Goal: Task Accomplishment & Management: Use online tool/utility

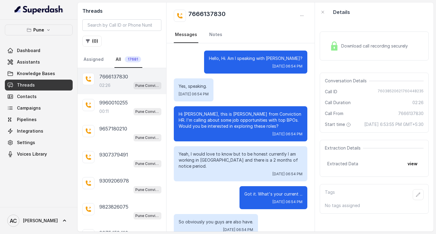
scroll to position [670, 0]
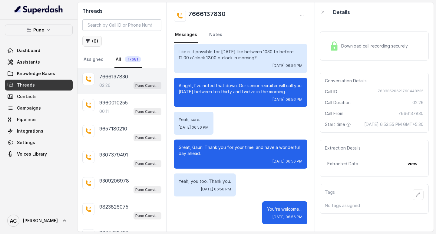
click at [94, 42] on button "( 0 )" at bounding box center [91, 41] width 19 height 11
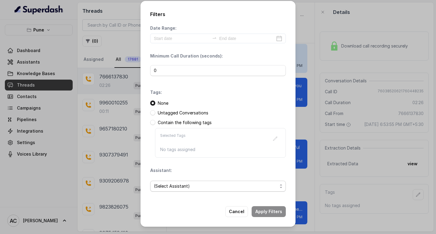
click at [171, 188] on span "(Select Assistant)" at bounding box center [215, 185] width 123 height 7
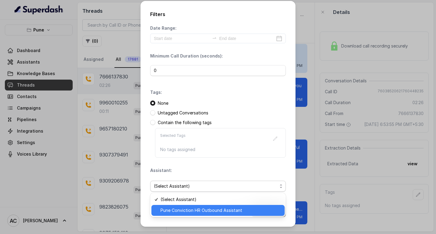
click at [168, 211] on span "Pune Conviction HR Outbound Assistant" at bounding box center [220, 210] width 120 height 7
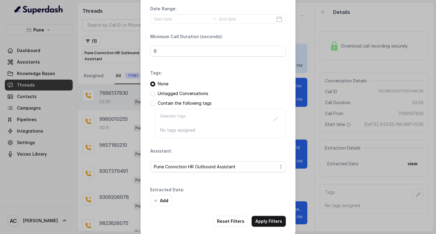
scroll to position [26, 0]
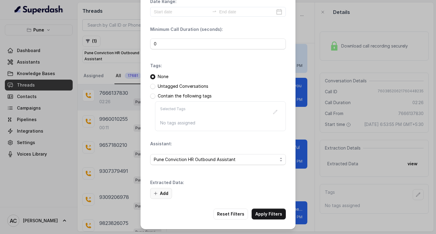
click at [161, 193] on button "Add" at bounding box center [161, 193] width 22 height 11
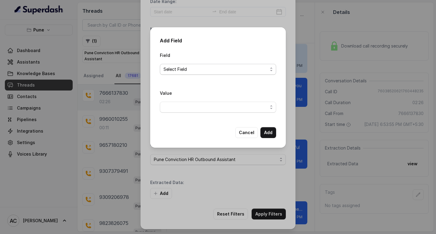
click at [173, 68] on span "Select Field" at bounding box center [215, 69] width 104 height 7
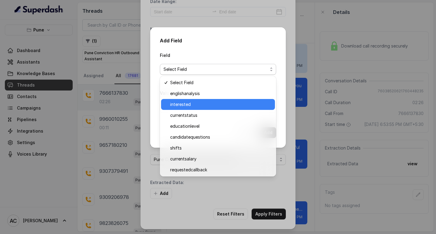
click at [189, 107] on span "interested" at bounding box center [220, 104] width 101 height 7
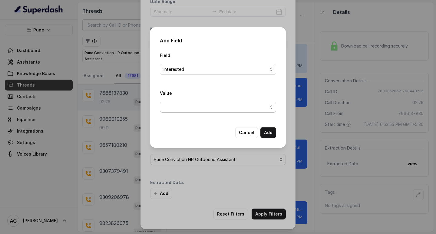
click at [177, 107] on span "button" at bounding box center [218, 107] width 116 height 11
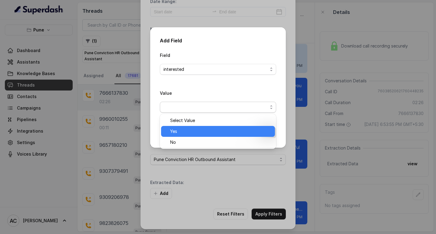
click at [175, 132] on span "Yes" at bounding box center [220, 131] width 101 height 7
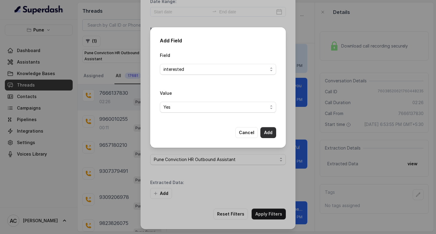
click at [268, 132] on button "Add" at bounding box center [268, 132] width 16 height 11
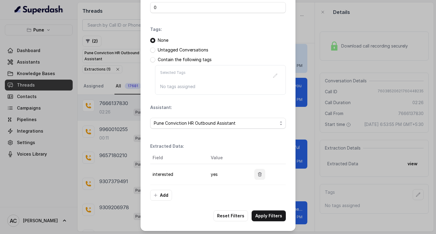
scroll to position [64, 0]
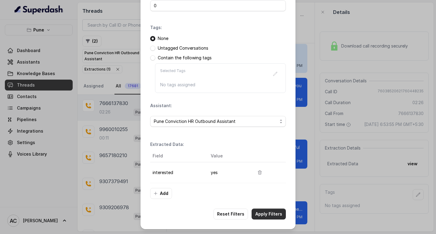
click at [266, 215] on button "Apply Filters" at bounding box center [268, 214] width 34 height 11
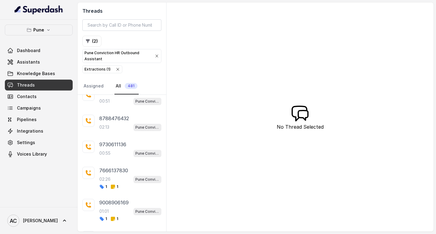
scroll to position [130, 0]
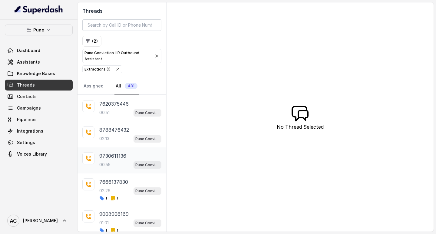
click at [108, 159] on p "9730611136" at bounding box center [112, 155] width 27 height 7
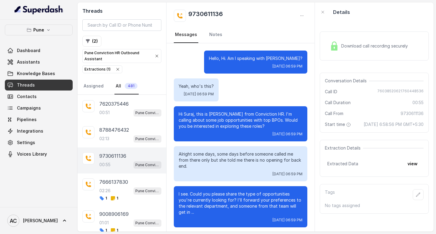
scroll to position [216, 0]
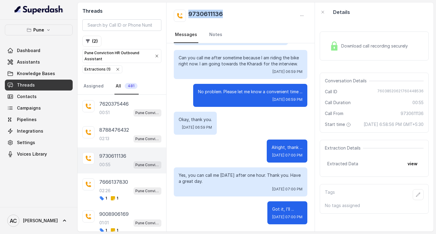
drag, startPoint x: 228, startPoint y: 13, endPoint x: 185, endPoint y: 17, distance: 43.5
click at [185, 17] on div "9730611136" at bounding box center [240, 16] width 133 height 12
copy h2 "9730611136"
click at [416, 197] on icon "button" at bounding box center [418, 194] width 5 height 5
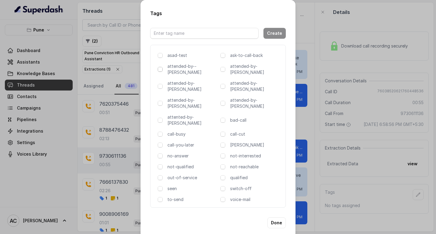
click at [160, 70] on span at bounding box center [160, 69] width 5 height 5
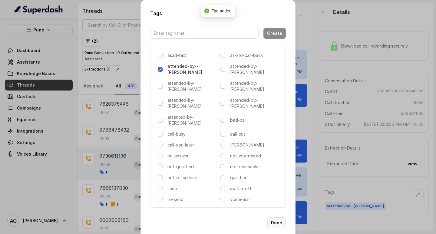
click at [277, 217] on button "Done" at bounding box center [276, 222] width 18 height 11
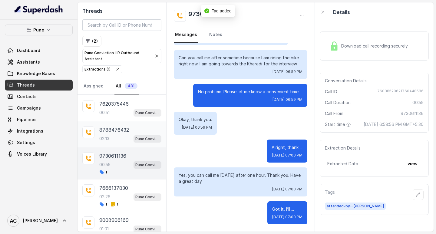
click at [111, 132] on p "8788476432" at bounding box center [114, 129] width 30 height 7
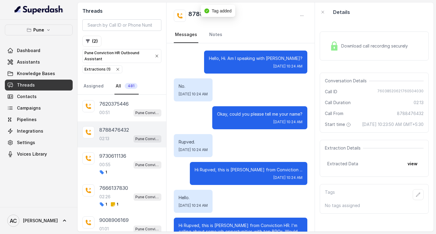
scroll to position [664, 0]
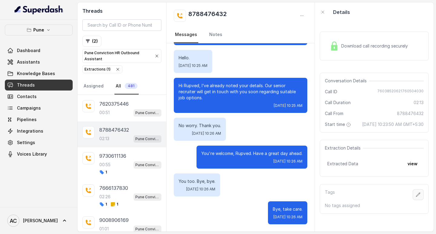
click at [416, 197] on icon "button" at bounding box center [418, 194] width 5 height 5
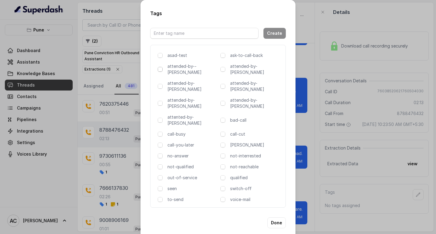
click at [160, 70] on span at bounding box center [160, 69] width 5 height 5
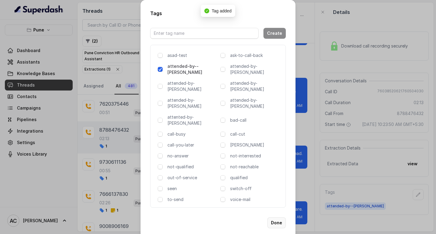
click at [277, 217] on button "Done" at bounding box center [276, 222] width 18 height 11
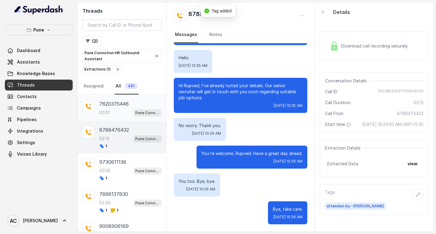
click at [112, 109] on div "00:51 Pune Conviction HR Outbound Assistant" at bounding box center [130, 113] width 62 height 8
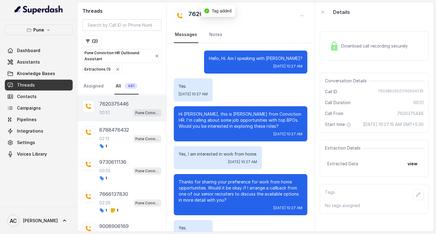
scroll to position [114, 0]
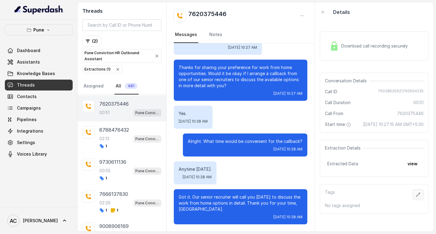
click at [416, 197] on icon "button" at bounding box center [418, 194] width 5 height 5
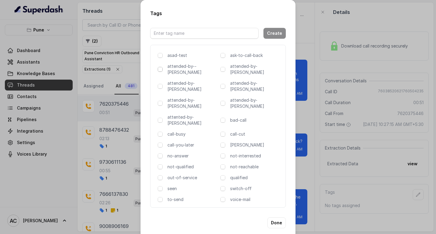
click at [160, 69] on span at bounding box center [160, 69] width 5 height 5
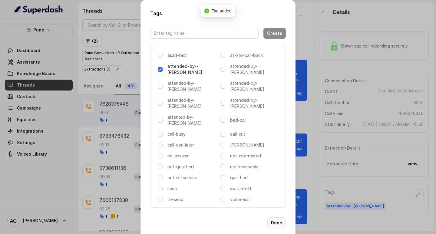
click at [278, 217] on button "Done" at bounding box center [276, 222] width 18 height 11
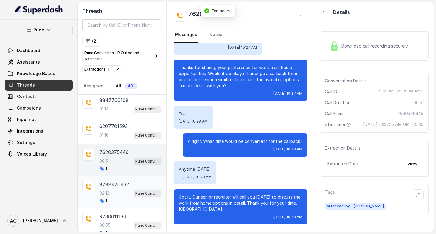
scroll to position [69, 0]
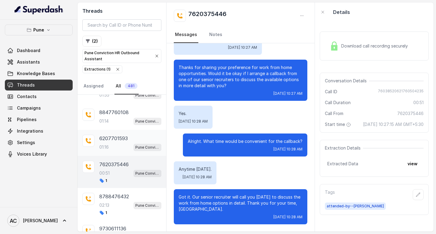
click at [112, 143] on div "01:16 Pune Conviction HR Outbound Assistant" at bounding box center [130, 147] width 62 height 8
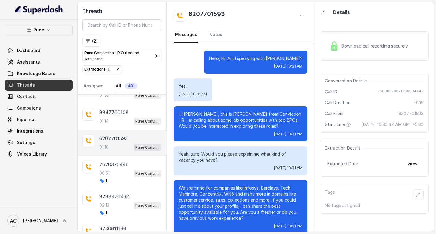
scroll to position [151, 0]
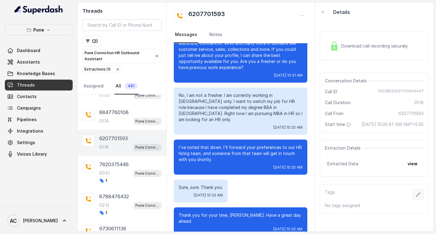
click at [416, 197] on icon "button" at bounding box center [418, 194] width 5 height 5
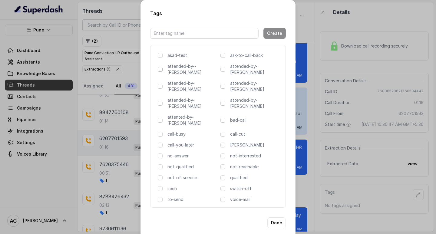
click at [159, 71] on span at bounding box center [160, 69] width 5 height 5
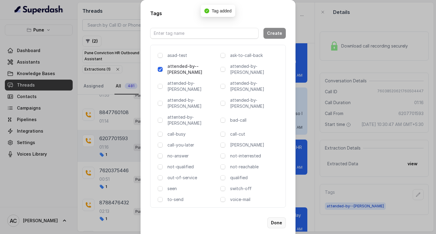
click at [277, 217] on button "Done" at bounding box center [276, 222] width 18 height 11
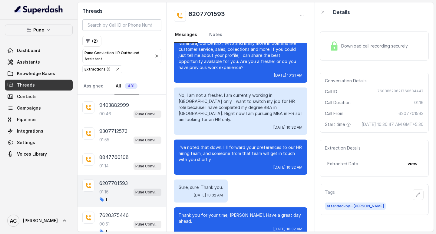
scroll to position [0, 0]
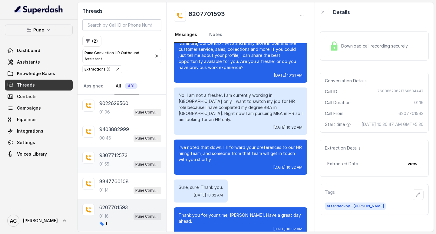
click at [116, 154] on p "9307712573" at bounding box center [113, 155] width 28 height 7
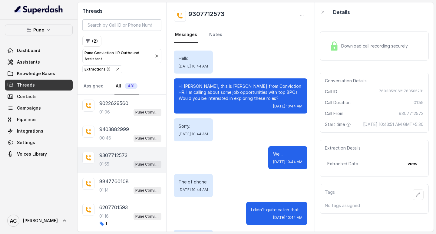
scroll to position [741, 0]
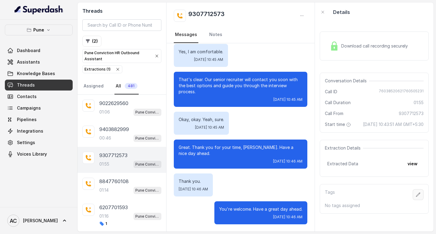
click at [416, 199] on button "button" at bounding box center [417, 194] width 11 height 11
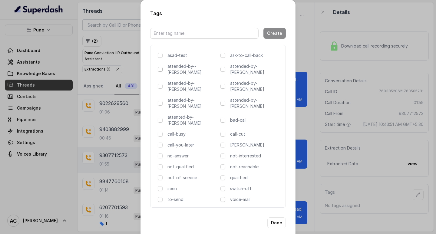
click at [162, 70] on span at bounding box center [160, 69] width 5 height 5
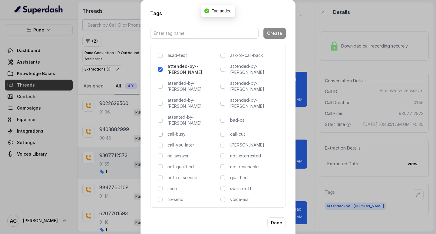
click at [160, 132] on span at bounding box center [160, 134] width 5 height 5
click at [273, 217] on button "Done" at bounding box center [276, 222] width 18 height 11
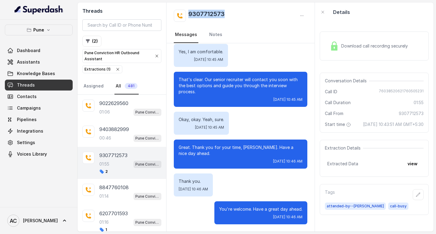
drag, startPoint x: 234, startPoint y: 17, endPoint x: 185, endPoint y: 14, distance: 49.1
click at [185, 14] on div "9307712573" at bounding box center [240, 16] width 133 height 12
copy h2 "9307712573"
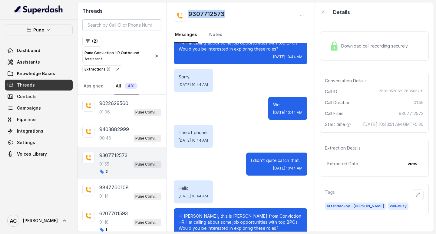
scroll to position [0, 0]
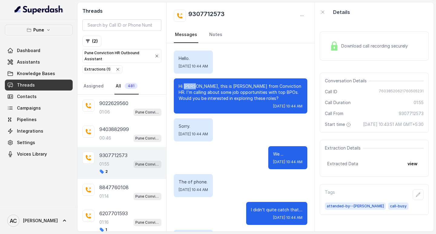
drag, startPoint x: 194, startPoint y: 84, endPoint x: 183, endPoint y: 86, distance: 10.7
click at [183, 86] on p "Hi Riba, this is Monica from Conviction HR. I'm calling about some job opportun…" at bounding box center [241, 92] width 124 height 18
copy p "Riba,"
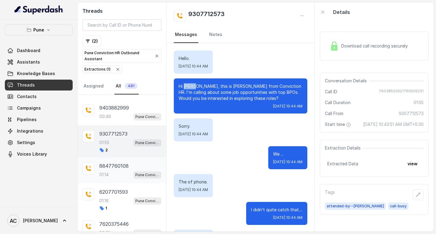
scroll to position [30, 0]
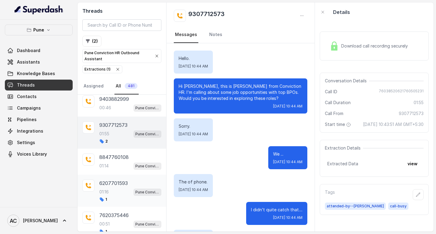
click at [111, 185] on p "6207701593" at bounding box center [113, 182] width 28 height 7
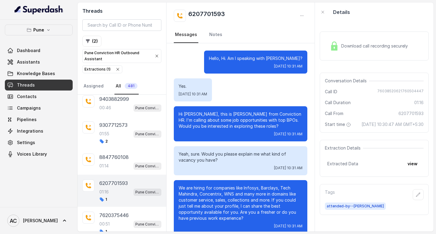
scroll to position [151, 0]
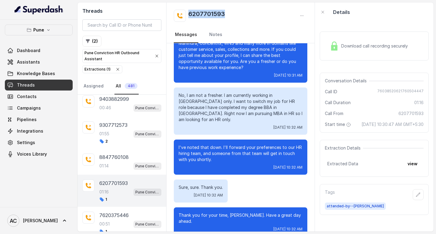
drag, startPoint x: 238, startPoint y: 15, endPoint x: 185, endPoint y: 17, distance: 53.0
click at [185, 17] on div "6207701593" at bounding box center [240, 16] width 133 height 12
copy h2 "6207701593"
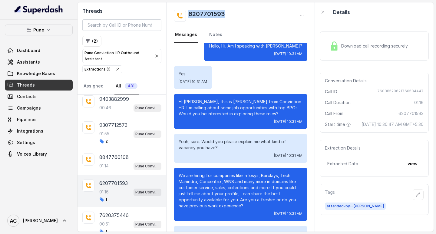
scroll to position [0, 0]
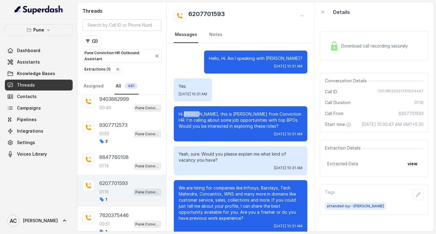
drag, startPoint x: 192, startPoint y: 114, endPoint x: 184, endPoint y: 115, distance: 7.9
click at [184, 115] on p "Hi Mahima, this is Monica from Conviction HR. I'm calling about some job opport…" at bounding box center [241, 120] width 124 height 18
copy p "Mahima"
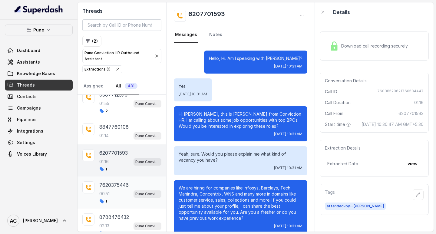
click at [113, 188] on p "7620375446" at bounding box center [113, 184] width 29 height 7
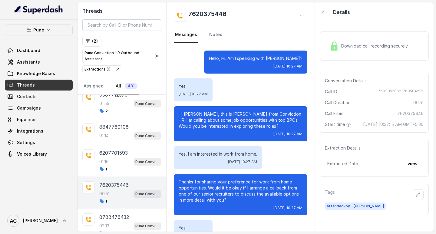
scroll to position [114, 0]
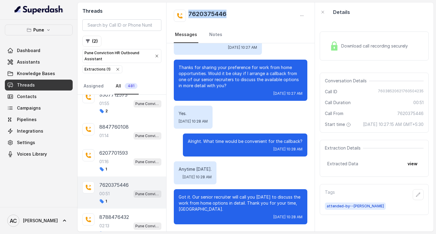
drag, startPoint x: 237, startPoint y: 11, endPoint x: 180, endPoint y: 14, distance: 57.0
click at [180, 14] on div "7620375446" at bounding box center [240, 16] width 133 height 12
copy h2 "7620375446"
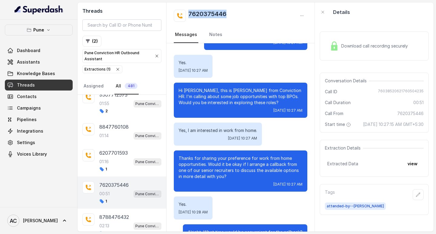
scroll to position [0, 0]
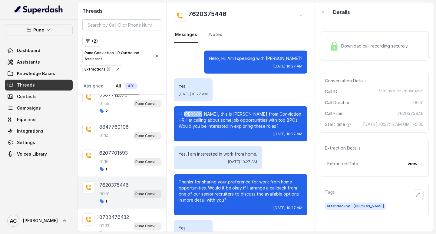
drag, startPoint x: 200, startPoint y: 113, endPoint x: 186, endPoint y: 113, distance: 14.3
click at [186, 113] on p "Hi Pratham, this is Monica from Conviction HR. I'm calling about some job oppor…" at bounding box center [241, 120] width 124 height 18
copy p "ratham"
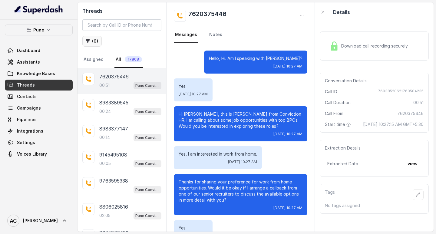
click at [97, 41] on button "( 0 )" at bounding box center [91, 41] width 19 height 11
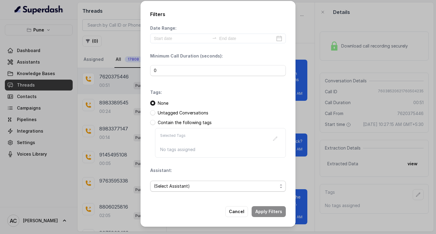
click at [175, 186] on span "(Select Assistant)" at bounding box center [215, 185] width 123 height 7
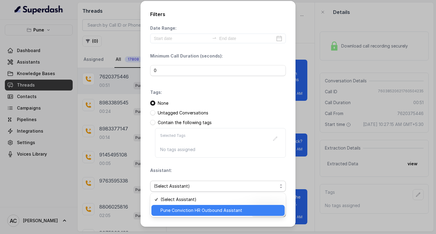
click at [179, 209] on span "Pune Conviction HR Outbound Assistant" at bounding box center [220, 210] width 120 height 7
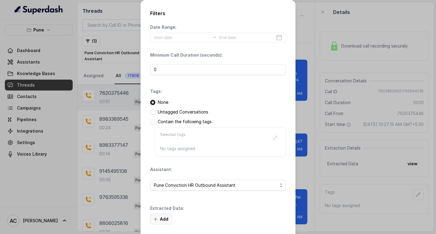
click at [163, 219] on button "Add" at bounding box center [161, 219] width 22 height 11
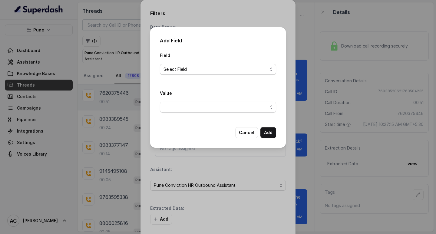
click at [175, 70] on span "Select Field" at bounding box center [215, 69] width 104 height 7
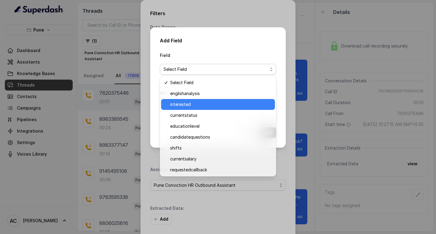
click at [184, 103] on span "interested" at bounding box center [220, 104] width 101 height 7
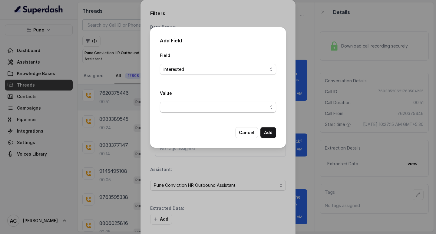
click at [183, 108] on span "button" at bounding box center [218, 107] width 116 height 11
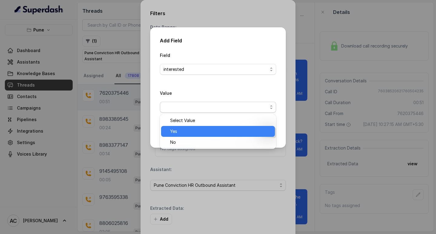
click at [189, 132] on span "Yes" at bounding box center [220, 131] width 101 height 7
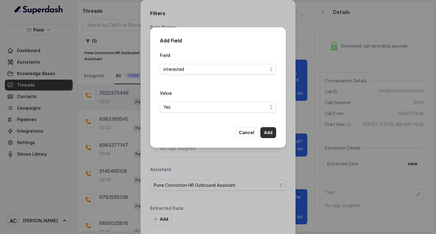
click at [268, 131] on button "Add" at bounding box center [268, 132] width 16 height 11
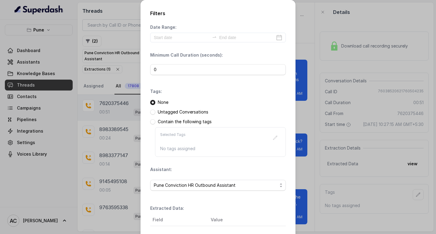
scroll to position [64, 0]
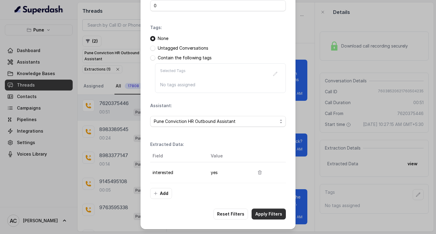
click at [261, 215] on button "Apply Filters" at bounding box center [268, 214] width 34 height 11
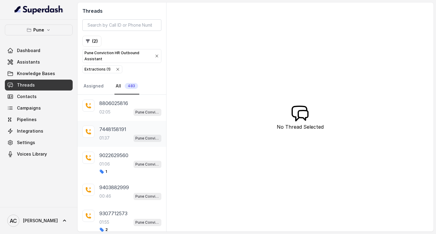
click at [107, 133] on p "7448158191" at bounding box center [112, 129] width 27 height 7
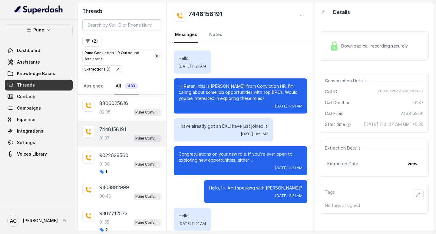
scroll to position [634, 0]
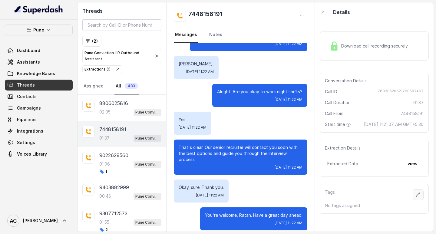
click at [416, 197] on icon "button" at bounding box center [418, 194] width 5 height 5
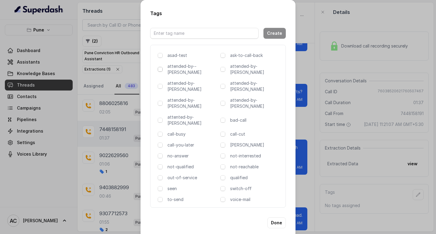
click at [161, 72] on span at bounding box center [160, 69] width 5 height 5
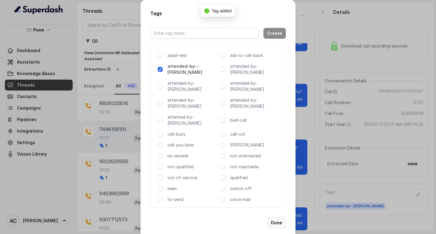
click at [276, 217] on button "Done" at bounding box center [276, 222] width 18 height 11
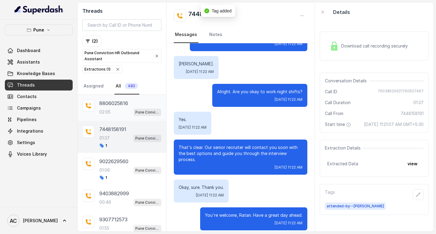
click at [115, 103] on p "8806025816" at bounding box center [113, 103] width 29 height 7
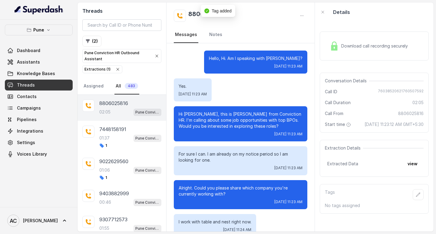
scroll to position [574, 0]
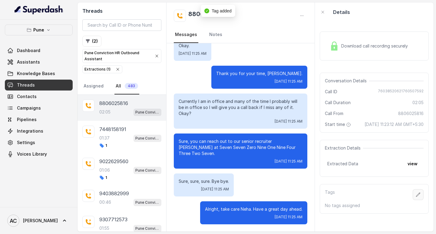
click at [416, 197] on icon "button" at bounding box center [418, 194] width 5 height 5
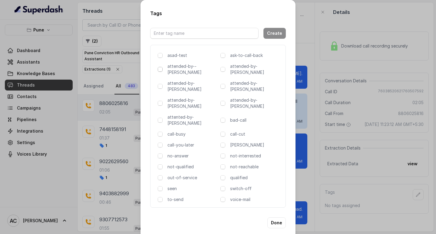
click at [159, 71] on span at bounding box center [160, 69] width 5 height 5
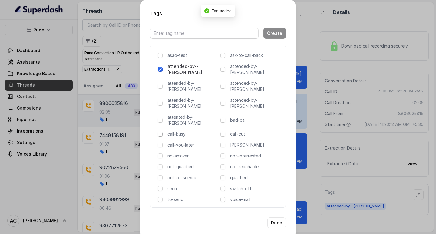
click at [162, 132] on span at bounding box center [160, 134] width 5 height 5
click at [275, 217] on button "Done" at bounding box center [276, 222] width 18 height 11
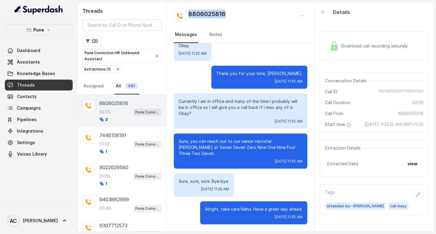
drag, startPoint x: 239, startPoint y: 17, endPoint x: 185, endPoint y: 14, distance: 53.9
click at [185, 14] on div "8806025816" at bounding box center [240, 16] width 133 height 12
copy h2 "8806025816"
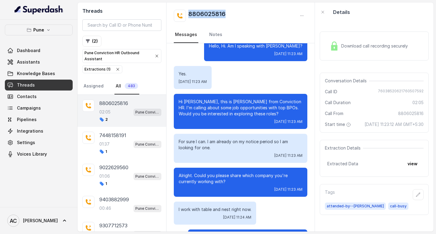
scroll to position [0, 0]
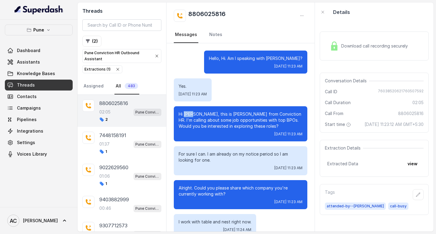
drag, startPoint x: 192, startPoint y: 112, endPoint x: 183, endPoint y: 112, distance: 8.2
click at [183, 112] on p "Hi Neha, this is Monica from Conviction HR. I'm calling about some job opportun…" at bounding box center [241, 120] width 124 height 18
copy p "Neha"
click at [106, 146] on p "01:37" at bounding box center [104, 144] width 10 height 6
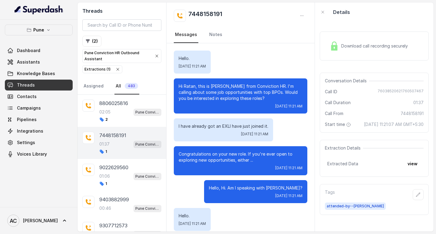
scroll to position [634, 0]
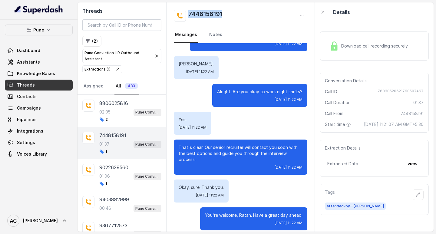
drag, startPoint x: 231, startPoint y: 13, endPoint x: 189, endPoint y: 15, distance: 41.8
click at [189, 15] on div "7448158191" at bounding box center [240, 16] width 133 height 12
copy h2 "7448158191"
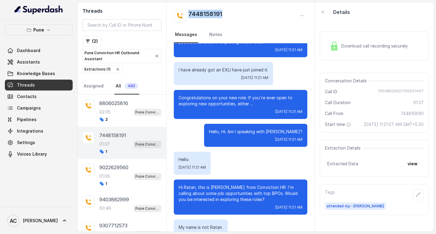
scroll to position [0, 0]
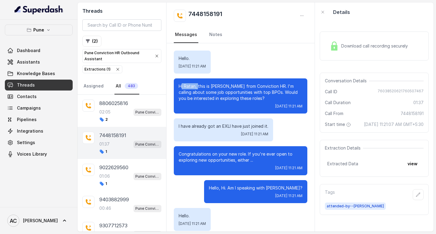
drag, startPoint x: 198, startPoint y: 86, endPoint x: 181, endPoint y: 86, distance: 16.6
click at [181, 86] on p "Hi Ratan, this is Monica from Conviction HR. I'm calling about some job opportu…" at bounding box center [241, 92] width 124 height 18
copy p "i Ratan,"
click at [416, 197] on icon "button" at bounding box center [418, 194] width 5 height 5
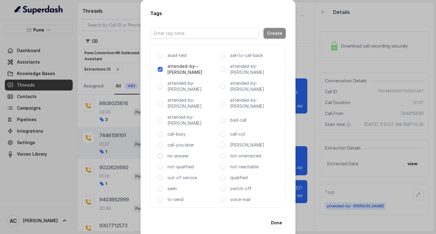
click at [161, 153] on span at bounding box center [160, 155] width 5 height 5
click at [275, 217] on button "Done" at bounding box center [276, 222] width 18 height 11
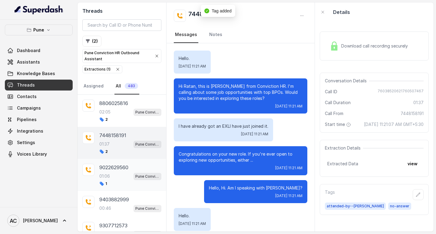
click at [115, 171] on div "9022629560 01:06 Pune Conviction HR Outbound Assistant 1" at bounding box center [130, 175] width 62 height 22
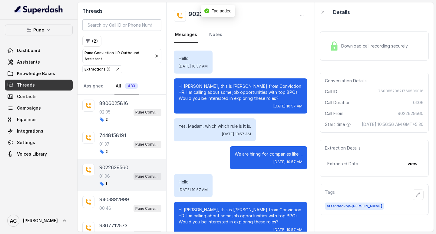
scroll to position [371, 0]
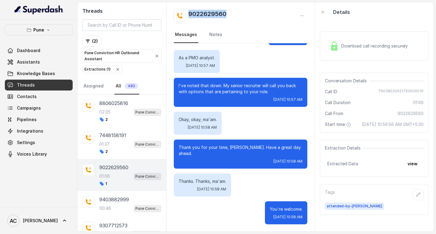
drag, startPoint x: 238, startPoint y: 18, endPoint x: 189, endPoint y: 16, distance: 49.3
click at [189, 16] on div "9022629560" at bounding box center [240, 16] width 133 height 12
copy h2 "9022629560"
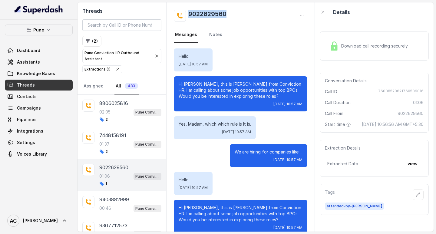
scroll to position [0, 0]
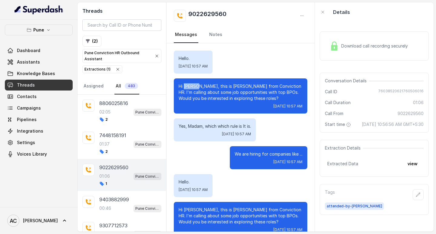
drag, startPoint x: 198, startPoint y: 85, endPoint x: 185, endPoint y: 85, distance: 13.6
click at [185, 85] on p "Hi Saquib, this is Monica from Conviction HR. I'm calling about some job opport…" at bounding box center [241, 92] width 124 height 18
copy p "Saquib"
click at [416, 197] on icon "button" at bounding box center [418, 194] width 5 height 5
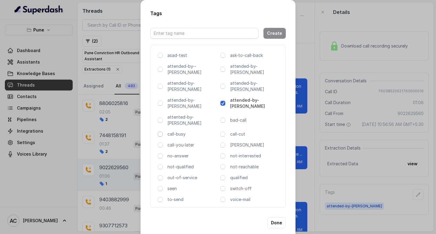
click at [159, 132] on span at bounding box center [160, 134] width 5 height 5
click at [273, 217] on button "Done" at bounding box center [276, 222] width 18 height 11
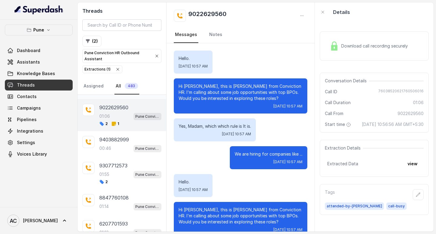
scroll to position [61, 0]
click at [114, 149] on div "00:46 Pune Conviction HR Outbound Assistant" at bounding box center [130, 148] width 62 height 8
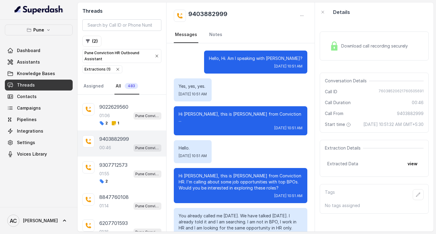
scroll to position [120, 0]
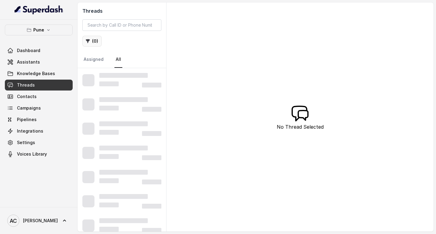
click at [94, 41] on button "( 0 )" at bounding box center [91, 41] width 19 height 11
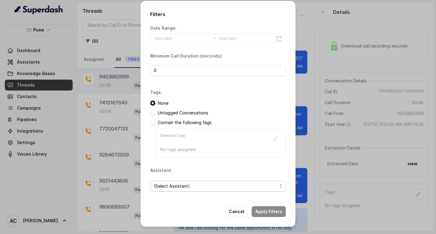
scroll to position [120, 0]
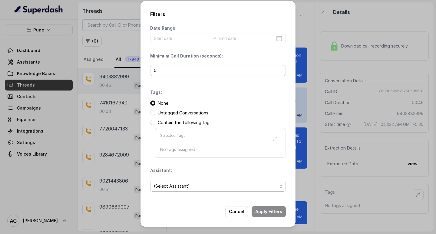
click at [169, 186] on span "(Select Assistant)" at bounding box center [215, 185] width 123 height 7
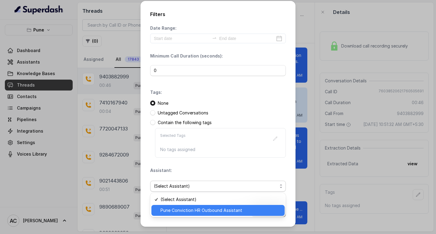
click at [179, 211] on span "Pune Conviction HR Outbound Assistant" at bounding box center [220, 210] width 120 height 7
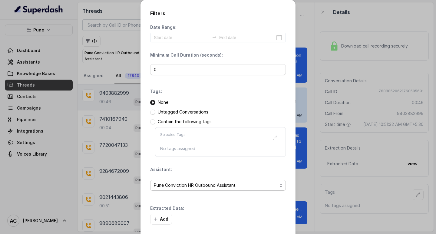
scroll to position [26, 0]
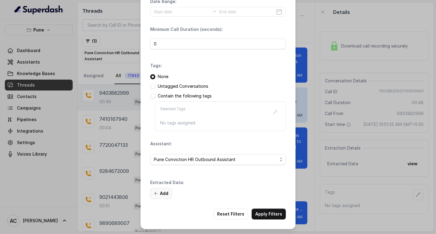
click at [160, 191] on button "Add" at bounding box center [161, 193] width 22 height 11
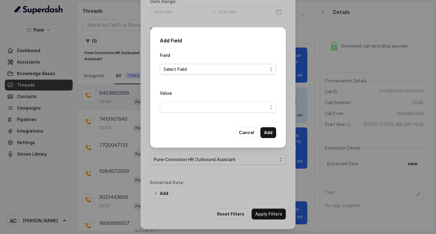
click at [174, 69] on span "Select Field" at bounding box center [215, 69] width 104 height 7
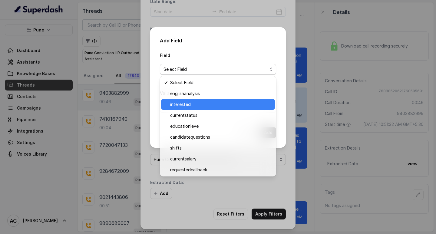
click at [181, 104] on span "interested" at bounding box center [220, 104] width 101 height 7
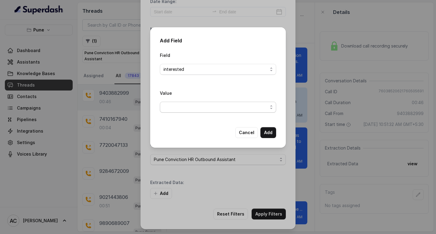
click at [178, 104] on span "button" at bounding box center [218, 107] width 116 height 11
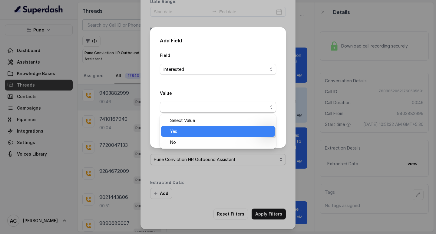
click at [179, 128] on span "Yes" at bounding box center [220, 131] width 101 height 7
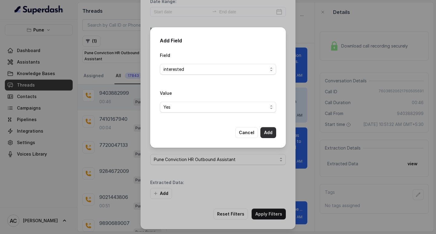
click at [266, 130] on button "Add" at bounding box center [268, 132] width 16 height 11
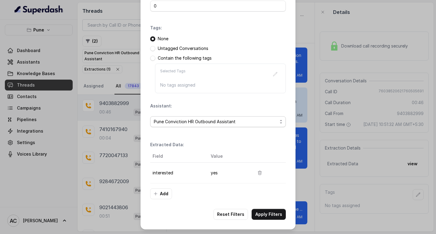
scroll to position [64, 0]
drag, startPoint x: 263, startPoint y: 212, endPoint x: 238, endPoint y: 200, distance: 27.9
click at [263, 212] on button "Apply Filters" at bounding box center [268, 214] width 34 height 11
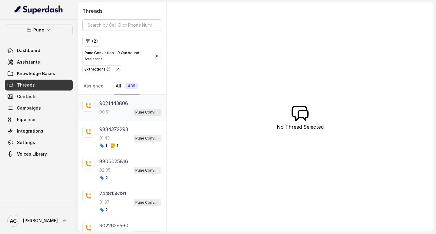
click at [109, 109] on p "00:51" at bounding box center [104, 112] width 10 height 6
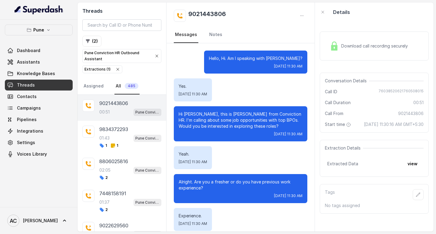
scroll to position [214, 0]
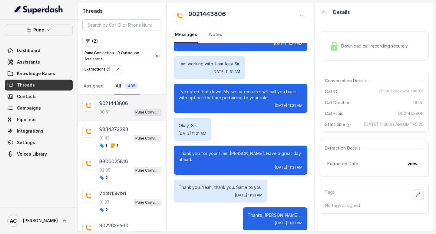
click at [416, 197] on icon "button" at bounding box center [418, 194] width 5 height 5
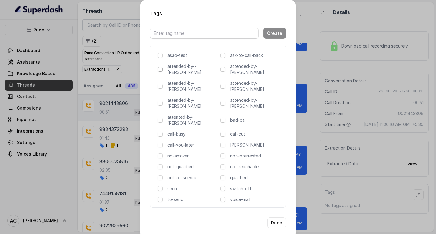
click at [160, 70] on span at bounding box center [160, 69] width 5 height 5
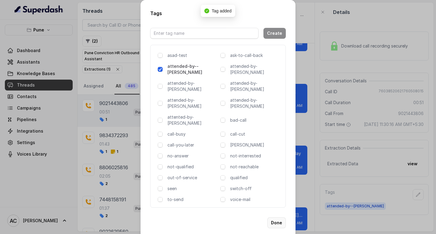
click at [275, 217] on button "Done" at bounding box center [276, 222] width 18 height 11
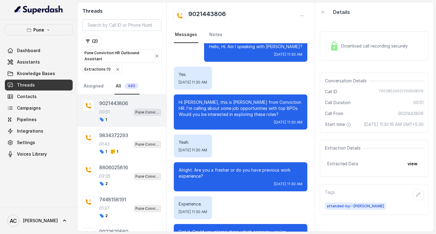
scroll to position [2, 0]
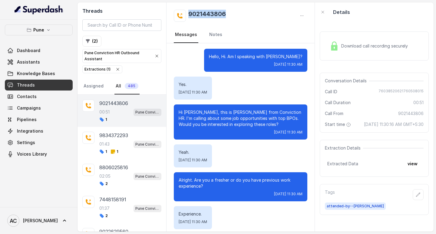
drag, startPoint x: 233, startPoint y: 15, endPoint x: 185, endPoint y: 21, distance: 48.5
click at [185, 21] on div "9021443806" at bounding box center [240, 16] width 133 height 12
copy h2 "9021443806"
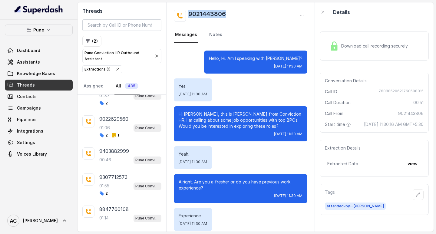
scroll to position [121, 0]
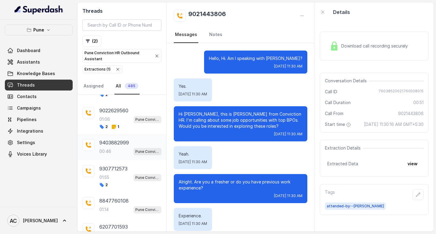
click at [112, 149] on div "00:46 Pune Conviction HR Outbound Assistant" at bounding box center [130, 151] width 62 height 8
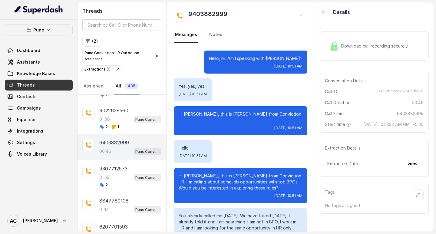
scroll to position [120, 0]
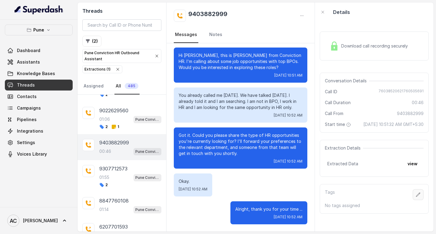
click at [416, 197] on icon "button" at bounding box center [418, 194] width 5 height 5
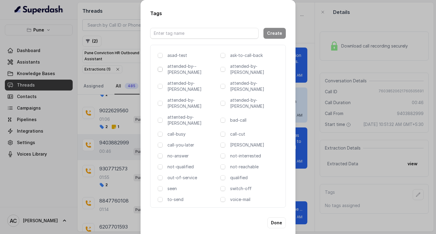
click at [159, 69] on span at bounding box center [160, 69] width 5 height 5
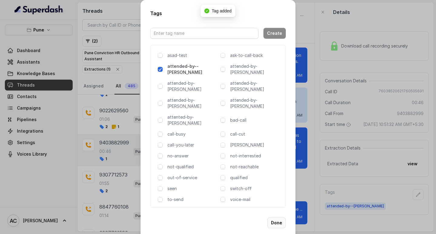
click at [275, 217] on button "Done" at bounding box center [276, 222] width 18 height 11
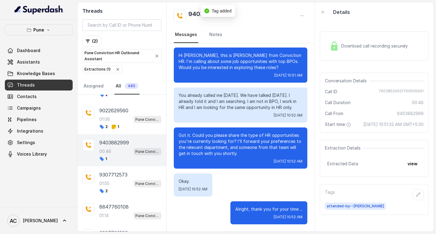
click at [109, 148] on p "00:46" at bounding box center [105, 151] width 12 height 6
click at [416, 197] on icon "button" at bounding box center [418, 194] width 5 height 5
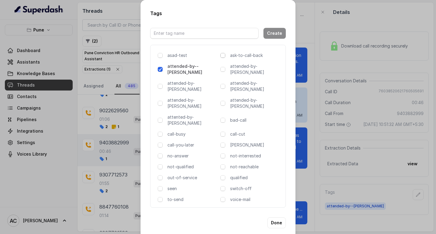
click at [224, 58] on span at bounding box center [222, 55] width 5 height 5
click at [274, 217] on button "Done" at bounding box center [276, 222] width 18 height 11
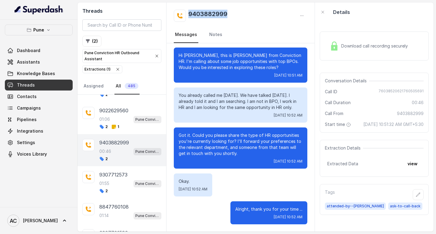
drag, startPoint x: 244, startPoint y: 12, endPoint x: 189, endPoint y: 13, distance: 55.7
click at [189, 13] on div "9403882999" at bounding box center [240, 16] width 133 height 12
copy h2 "9403882999"
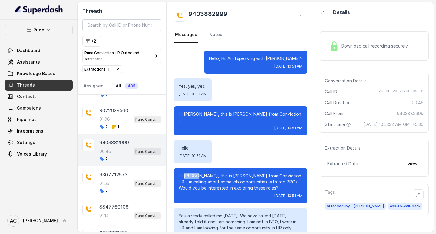
drag, startPoint x: 198, startPoint y: 169, endPoint x: 185, endPoint y: 170, distance: 13.1
click at [185, 173] on p "Hi Khushi, this is Monica from Conviction HR. I'm calling about some job opport…" at bounding box center [241, 182] width 124 height 18
copy p "Khushi"
click at [216, 34] on link "Notes" at bounding box center [215, 35] width 15 height 16
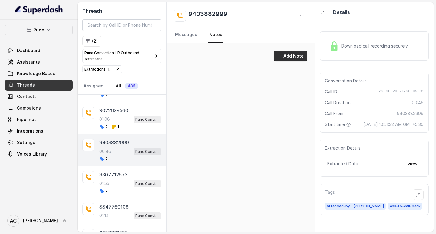
click at [286, 52] on button "Add Note" at bounding box center [291, 56] width 34 height 11
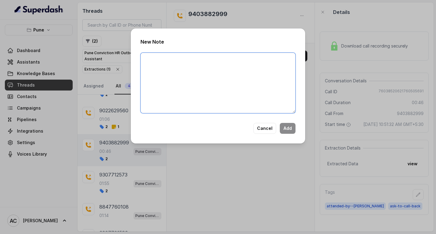
click at [175, 67] on textarea at bounding box center [217, 83] width 155 height 61
paste textarea "Name: Contact number: Recruiter: Name of the attender: Comments: AI Improvement:"
click at [170, 96] on textarea "Name: Contact number: Recruiter: Name of the attender: Comments: AI Improvement:" at bounding box center [217, 83] width 155 height 61
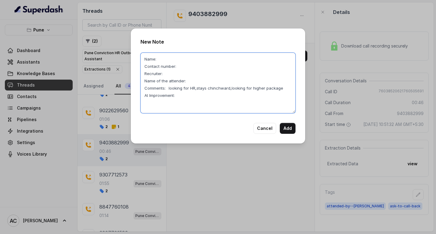
click at [164, 68] on textarea "Name: Contact number: Recruiter: Name of the attender: Comments: looking for HR…" at bounding box center [217, 83] width 155 height 61
paste textarea "Khushi"
click at [182, 74] on textarea "Name: Khushi Contact number: Recruiter: Name of the attender: Comments: looking…" at bounding box center [217, 83] width 155 height 61
paste textarea "9403882999"
click at [169, 81] on textarea "Name: Khushi Contact number: 9403882999 Recruiter: Name of the attender: Commen…" at bounding box center [217, 83] width 155 height 61
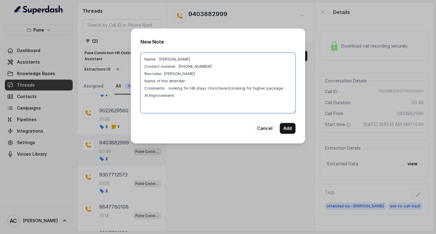
click at [195, 87] on textarea "Name: Khushi Contact number: 9403882999 Recruiter: komal Name of the attender: …" at bounding box center [217, 83] width 155 height 61
click at [192, 95] on textarea "Name: Khushi Contact number: 9403882999 Recruiter: komal Name of the attender: …" at bounding box center [217, 83] width 155 height 61
click at [163, 104] on textarea "Name: Khushi Contact number: 9403882999 Recruiter: komal Name of the attender: …" at bounding box center [217, 83] width 155 height 61
drag, startPoint x: 166, startPoint y: 95, endPoint x: 185, endPoint y: 101, distance: 19.4
click at [185, 101] on textarea "Name: Khushi Contact number: 9403882999 Recruiter: komal Name of the attender: …" at bounding box center [217, 83] width 155 height 61
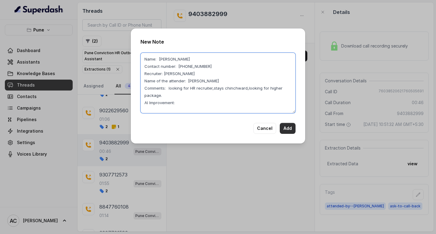
type textarea "Name: Khushi Contact number: 9403882999 Recruiter: komal Name of the attender: …"
click at [289, 127] on button "Add" at bounding box center [288, 128] width 16 height 11
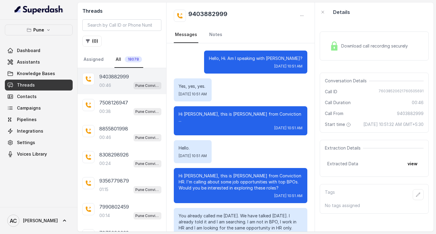
scroll to position [120, 0]
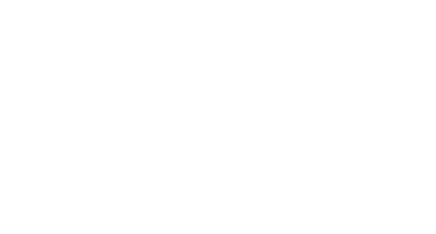
click at [95, 0] on html at bounding box center [218, 0] width 436 height 0
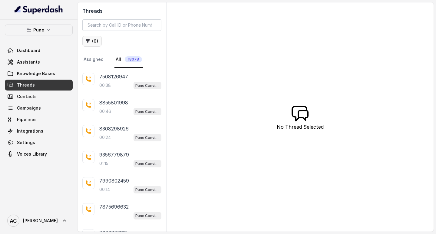
click at [97, 41] on button "( 0 )" at bounding box center [91, 41] width 19 height 11
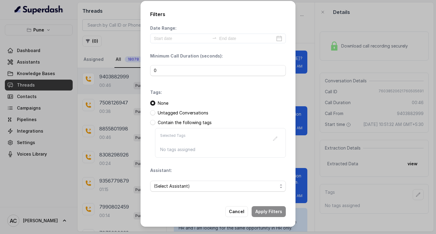
scroll to position [120, 0]
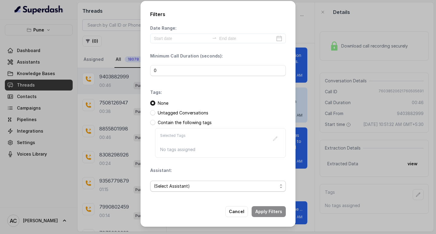
click at [164, 187] on span "(Select Assistant)" at bounding box center [215, 185] width 123 height 7
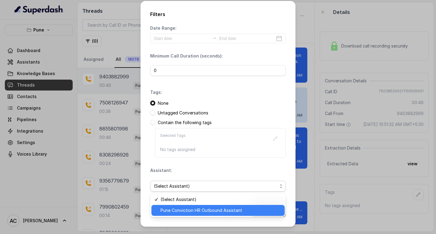
drag, startPoint x: 166, startPoint y: 209, endPoint x: 168, endPoint y: 205, distance: 4.3
click at [166, 209] on span "Pune Conviction HR Outbound Assistant" at bounding box center [220, 210] width 120 height 7
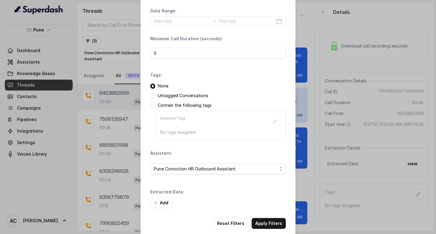
scroll to position [26, 0]
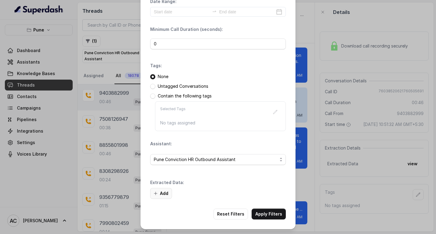
click at [164, 193] on button "Add" at bounding box center [161, 193] width 22 height 11
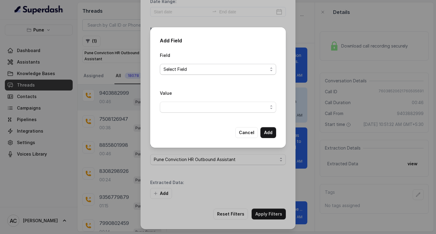
click at [169, 71] on span "Select Field" at bounding box center [215, 69] width 104 height 7
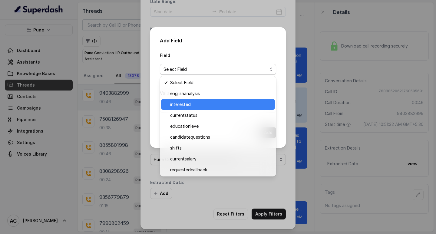
click at [175, 103] on span "interested" at bounding box center [220, 104] width 101 height 7
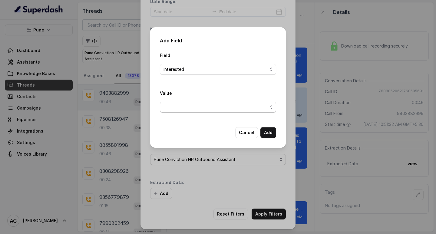
click at [175, 104] on span "button" at bounding box center [218, 107] width 116 height 11
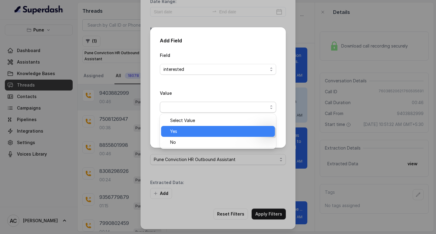
drag, startPoint x: 179, startPoint y: 130, endPoint x: 201, endPoint y: 131, distance: 22.4
click at [179, 130] on span "Yes" at bounding box center [220, 131] width 101 height 7
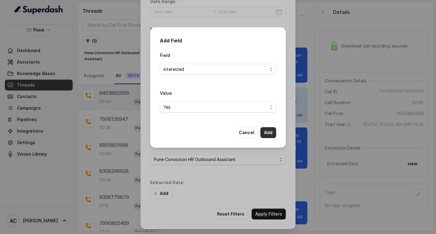
click at [268, 133] on button "Add" at bounding box center [268, 132] width 16 height 11
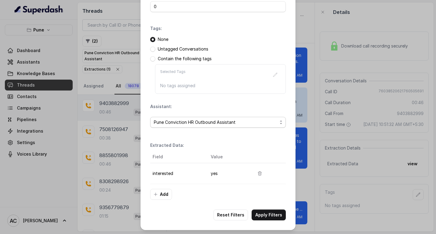
scroll to position [64, 0]
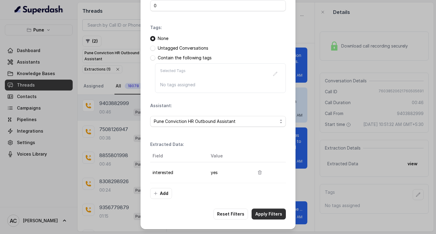
drag, startPoint x: 265, startPoint y: 214, endPoint x: 260, endPoint y: 206, distance: 9.6
click at [265, 214] on button "Apply Filters" at bounding box center [268, 214] width 34 height 11
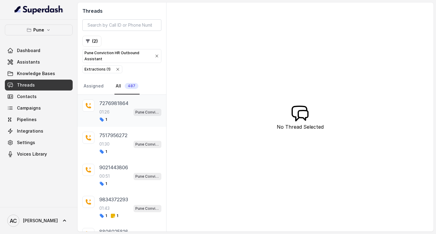
click at [115, 111] on div "01:26 Pune Conviction HR Outbound Assistant" at bounding box center [130, 112] width 62 height 8
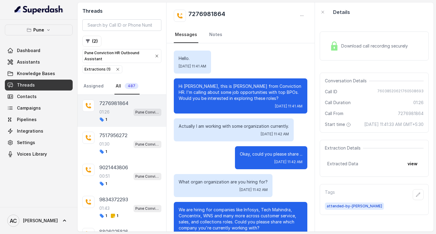
scroll to position [232, 0]
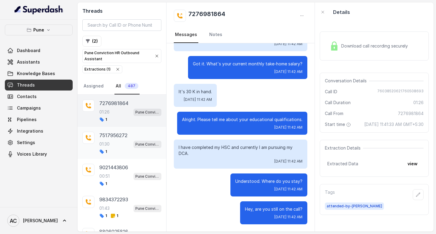
click at [111, 142] on div "01:30 Pune Conviction HR Outbound Assistant" at bounding box center [130, 144] width 62 height 8
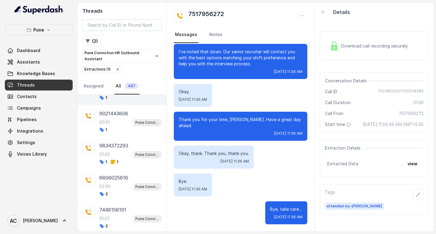
scroll to position [61, 0]
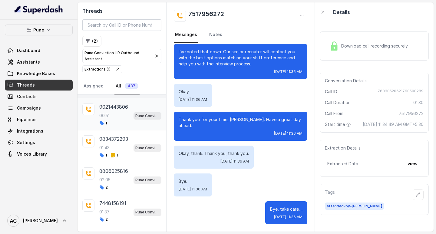
click at [118, 116] on div "00:51 Pune Conviction HR Outbound Assistant" at bounding box center [130, 116] width 62 height 8
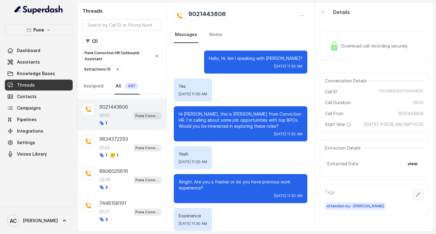
click at [416, 197] on icon "button" at bounding box center [418, 194] width 5 height 5
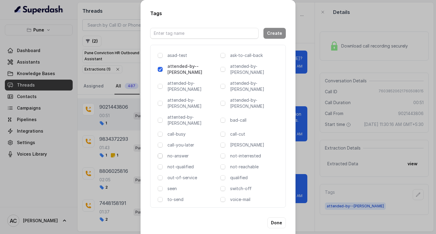
click at [159, 153] on span at bounding box center [160, 155] width 5 height 5
click at [274, 217] on button "Done" at bounding box center [276, 222] width 18 height 11
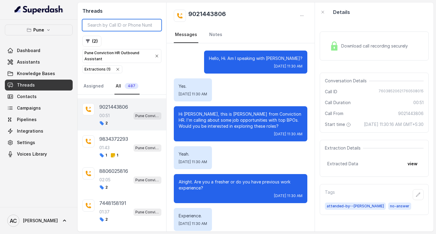
click at [127, 24] on input "search" at bounding box center [121, 25] width 79 height 12
paste input "9021443806"
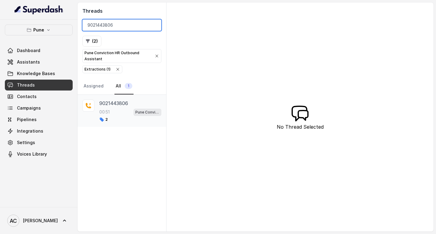
type input "9021443806"
click at [114, 109] on div "00:51 Pune Conviction HR Outbound Assistant" at bounding box center [130, 112] width 62 height 8
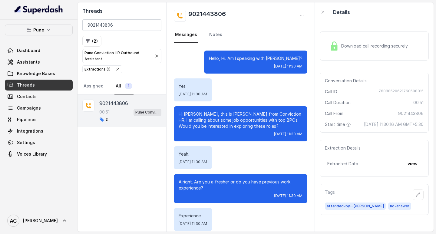
scroll to position [214, 0]
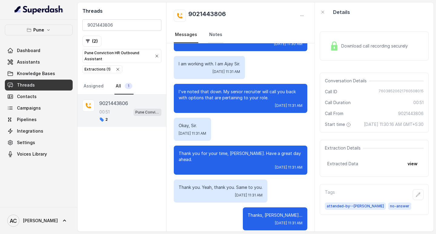
click at [214, 33] on link "Notes" at bounding box center [215, 35] width 15 height 16
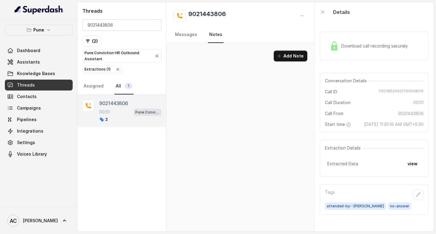
scroll to position [0, 0]
click at [289, 56] on button "Add Note" at bounding box center [291, 56] width 34 height 11
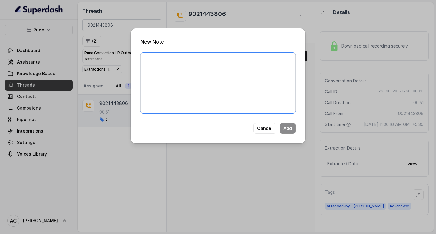
click at [223, 76] on textarea at bounding box center [217, 83] width 155 height 61
paste textarea "Name: Contact number: Recruiter: Name of the attender: Comments: AI Improvement:"
click at [167, 68] on textarea "Name: Contact number: Recruiter: Name of the attender: Comments: AI Improvement:" at bounding box center [217, 83] width 155 height 61
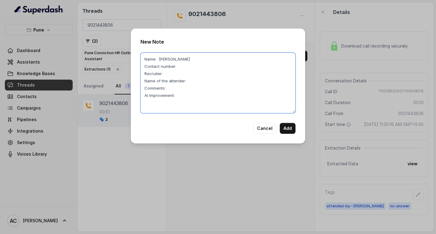
click at [189, 76] on textarea "Name: Chaitali Contact number: Recruiter: Name of the attender: Comments: AI Im…" at bounding box center [217, 83] width 155 height 61
click at [178, 95] on textarea "Name: Chaitali Contact number: Recruiter: Name of the attender: Comments: AI Im…" at bounding box center [217, 83] width 155 height 61
paste textarea "Name: Contact number: Recruiter: Name of the attender: Comments: AI Improvement:"
drag, startPoint x: 167, startPoint y: 68, endPoint x: 272, endPoint y: 65, distance: 104.7
click at [271, 66] on textarea "Name: Chaitali Contact number: Recruiter: Name of the attender: Comments: AI Im…" at bounding box center [217, 83] width 155 height 61
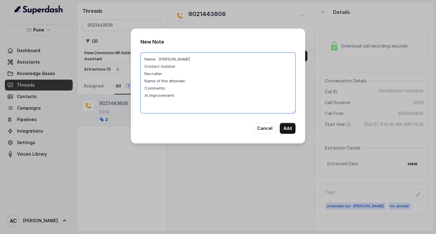
click at [173, 94] on textarea "Name: Chaitali Contact number: Recruiter: Name of the attender: Comments: AI Im…" at bounding box center [217, 83] width 155 height 61
paste textarea "Currently working in Infosys as a project managment, looking for chat, coms-B14"
drag, startPoint x: 172, startPoint y: 65, endPoint x: 157, endPoint y: 67, distance: 14.9
click at [157, 67] on textarea "Name: Chaitali Contact number: Recruiter: Name of the attender: Comments: Curre…" at bounding box center [217, 83] width 155 height 61
click at [182, 73] on textarea "Name: Saquib Contact number: Recruiter: Name of the attender: Comments: Current…" at bounding box center [217, 83] width 155 height 61
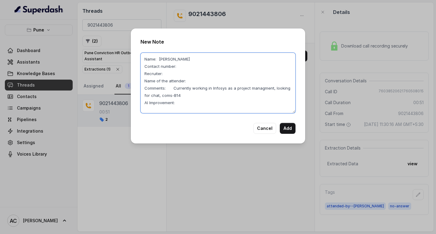
paste textarea "9022629560"
click at [170, 79] on textarea "Name: Saquib Contact number: 9022629560 Recruiter: Name of the attender: Commen…" at bounding box center [217, 83] width 155 height 61
click at [200, 87] on textarea "Name: Saquib Contact number: 9022629560 Recruiter: Gagan Name of the attender: …" at bounding box center [217, 83] width 155 height 61
type textarea "Name: Saquib Contact number: 9022629560 Recruiter: Gagan Name of the attender: …"
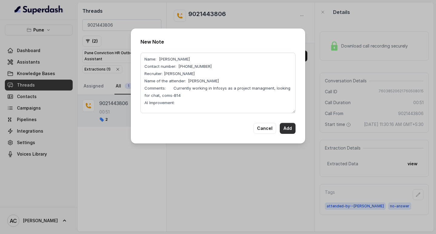
click at [290, 128] on button "Add" at bounding box center [288, 128] width 16 height 11
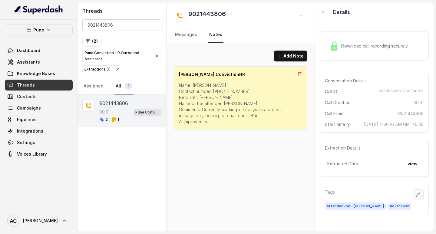
click at [416, 197] on icon "button" at bounding box center [418, 194] width 5 height 5
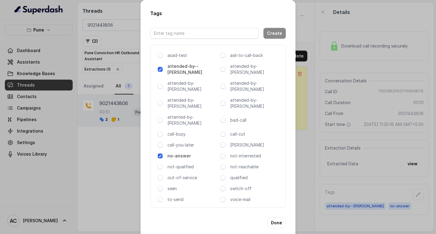
click at [160, 153] on span at bounding box center [160, 155] width 5 height 5
click at [275, 217] on button "Done" at bounding box center [276, 222] width 18 height 11
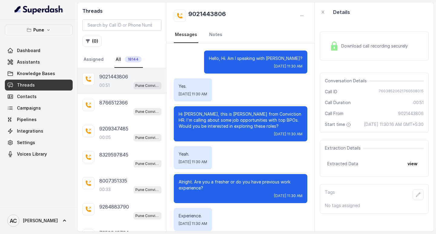
scroll to position [214, 0]
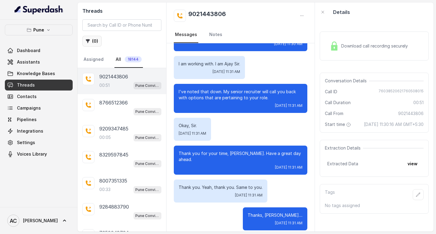
click at [96, 38] on button "( 0 )" at bounding box center [91, 41] width 19 height 11
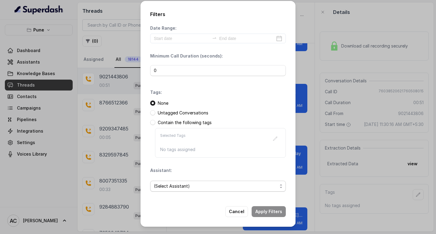
click at [174, 188] on span "(Select Assistant)" at bounding box center [215, 185] width 123 height 7
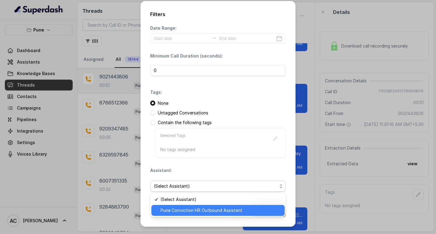
drag, startPoint x: 178, startPoint y: 211, endPoint x: 183, endPoint y: 199, distance: 13.6
click at [178, 211] on span "Pune Conviction HR Outbound Assistant" at bounding box center [220, 210] width 120 height 7
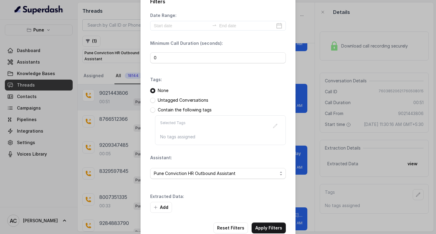
scroll to position [26, 0]
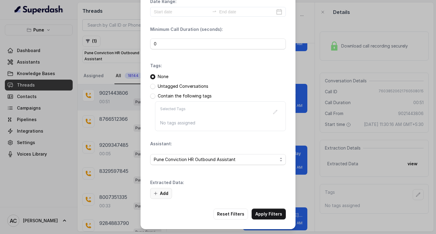
click at [161, 195] on button "Add" at bounding box center [161, 193] width 22 height 11
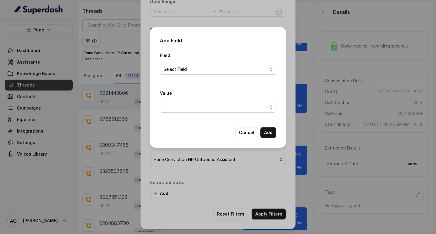
click at [179, 68] on span "Select Field" at bounding box center [215, 69] width 104 height 7
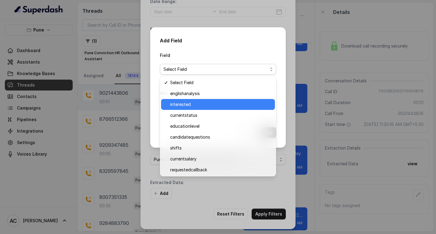
click at [184, 106] on span "interested" at bounding box center [220, 104] width 101 height 7
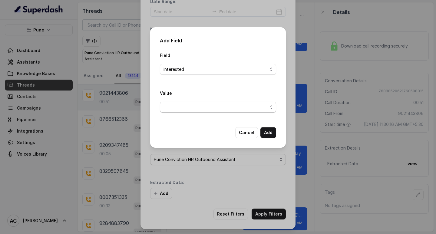
click at [179, 108] on span "button" at bounding box center [218, 107] width 116 height 11
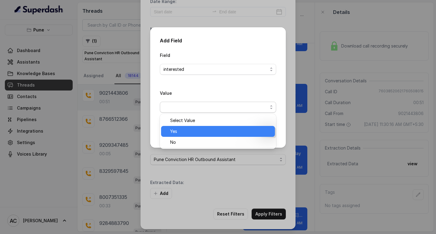
click at [174, 128] on span "Yes" at bounding box center [220, 131] width 101 height 7
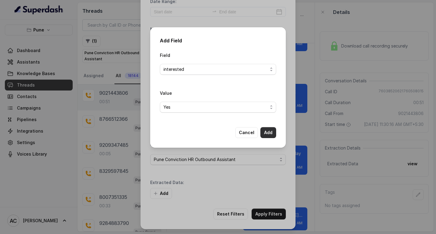
click at [268, 131] on button "Add" at bounding box center [268, 132] width 16 height 11
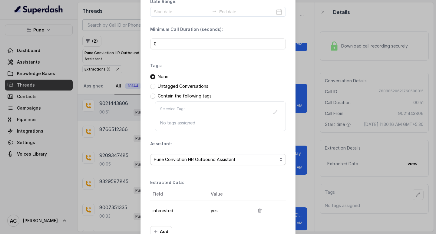
scroll to position [64, 0]
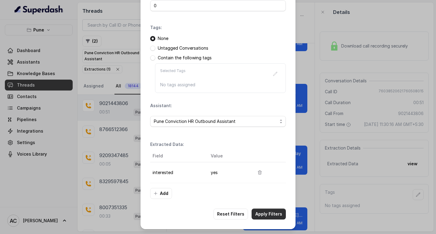
click at [267, 212] on button "Apply Filters" at bounding box center [268, 214] width 34 height 11
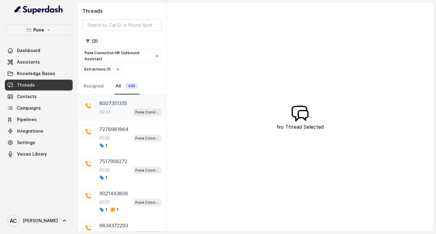
click at [104, 110] on p "00:33" at bounding box center [104, 112] width 11 height 6
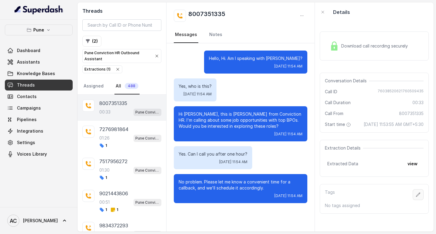
click at [416, 197] on icon "button" at bounding box center [418, 194] width 5 height 5
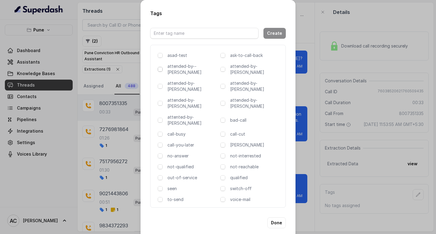
click at [159, 71] on span at bounding box center [160, 69] width 5 height 5
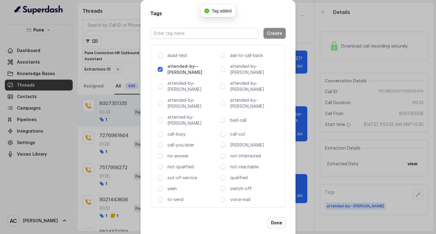
drag, startPoint x: 279, startPoint y: 202, endPoint x: 238, endPoint y: 179, distance: 46.5
click at [278, 217] on button "Done" at bounding box center [276, 222] width 18 height 11
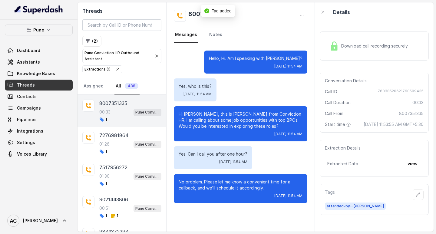
click at [107, 109] on p "00:33" at bounding box center [104, 112] width 11 height 6
drag, startPoint x: 230, startPoint y: 14, endPoint x: 184, endPoint y: 13, distance: 45.7
click at [184, 13] on div "8007351335" at bounding box center [240, 16] width 133 height 12
copy h2 "8007351335"
drag, startPoint x: 284, startPoint y: 59, endPoint x: 302, endPoint y: 59, distance: 17.3
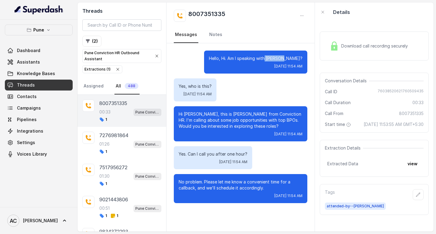
click at [302, 59] on p "Hello, Hi. Am I speaking with [PERSON_NAME]?" at bounding box center [256, 58] width 94 height 6
copy p "Akshay?"
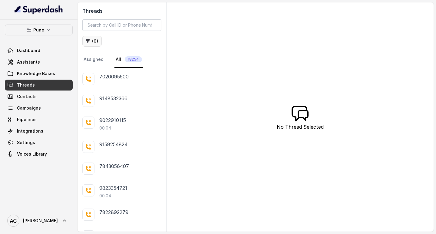
click at [95, 41] on button "( 0 )" at bounding box center [91, 41] width 19 height 11
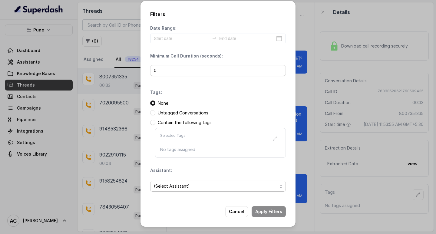
click at [169, 186] on span "(Select Assistant)" at bounding box center [215, 185] width 123 height 7
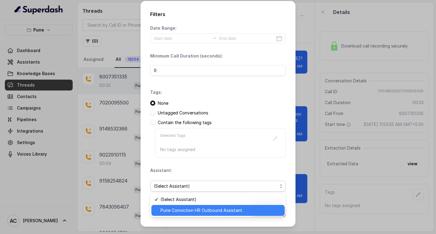
click at [176, 211] on span "Pune Conviction HR Outbound Assistant" at bounding box center [220, 210] width 120 height 7
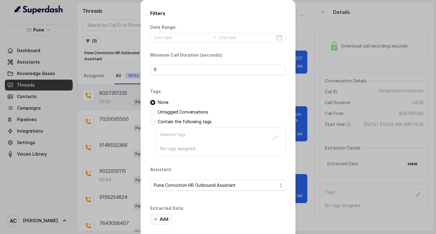
click at [164, 217] on button "Add" at bounding box center [161, 219] width 22 height 11
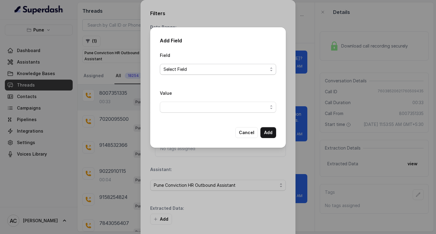
click at [173, 68] on span "Select Field" at bounding box center [215, 69] width 104 height 7
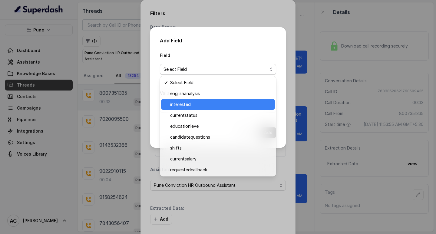
click at [182, 104] on span "interested" at bounding box center [220, 104] width 101 height 7
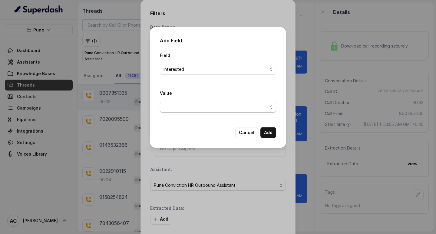
click at [178, 103] on span "button" at bounding box center [218, 107] width 116 height 11
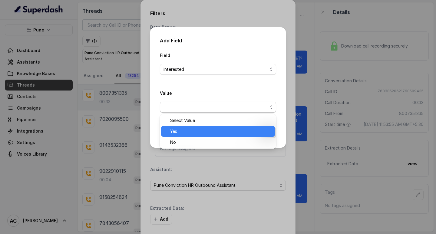
drag, startPoint x: 179, startPoint y: 131, endPoint x: 183, endPoint y: 130, distance: 4.4
click at [180, 131] on span "Yes" at bounding box center [220, 131] width 101 height 7
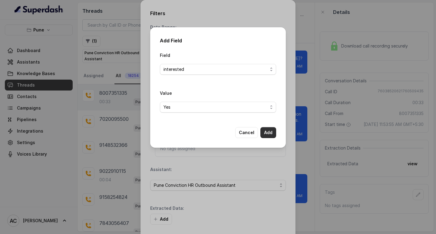
click at [275, 133] on button "Add" at bounding box center [268, 132] width 16 height 11
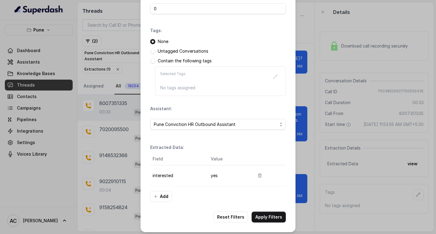
scroll to position [64, 0]
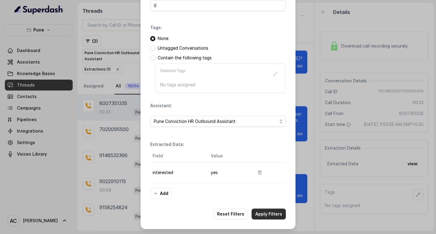
click at [258, 212] on button "Apply Filters" at bounding box center [268, 214] width 34 height 11
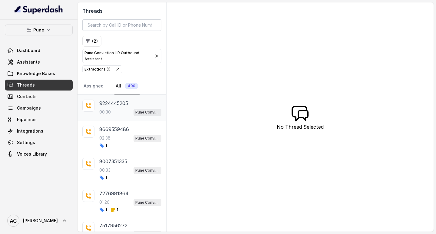
click at [115, 110] on div "00:30 Pune Conviction HR Outbound Assistant" at bounding box center [130, 112] width 62 height 8
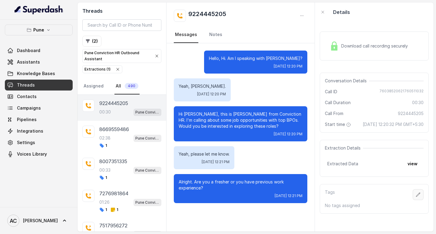
click at [416, 197] on icon "button" at bounding box center [418, 194] width 5 height 5
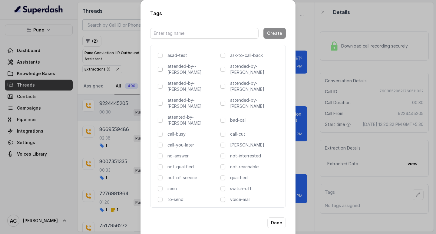
click at [160, 70] on span at bounding box center [160, 69] width 5 height 5
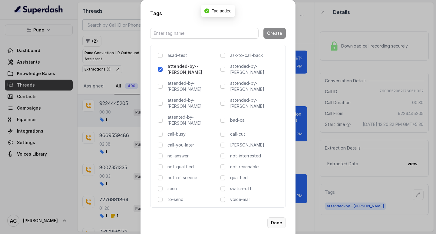
click at [277, 217] on button "Done" at bounding box center [276, 222] width 18 height 11
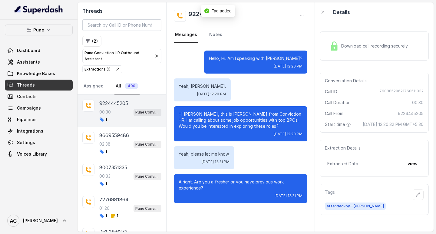
click at [120, 109] on div "00:30 Pune Conviction HR Outbound Assistant" at bounding box center [130, 112] width 62 height 8
drag, startPoint x: 194, startPoint y: 16, endPoint x: 253, endPoint y: 21, distance: 59.5
click at [253, 21] on div "9224445205" at bounding box center [240, 16] width 133 height 12
click at [416, 200] on button "button" at bounding box center [417, 194] width 11 height 11
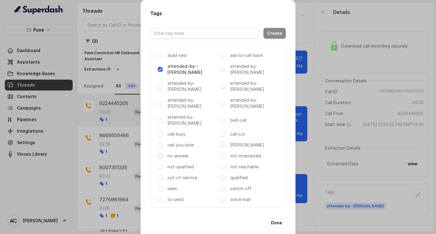
click at [160, 153] on span at bounding box center [160, 155] width 5 height 5
click at [278, 217] on button "Done" at bounding box center [276, 222] width 18 height 11
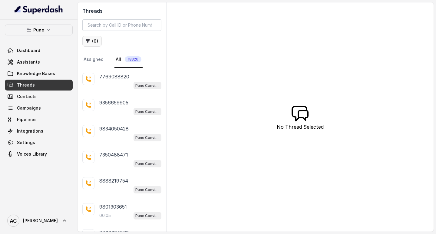
click at [96, 41] on button "( 0 )" at bounding box center [91, 41] width 19 height 11
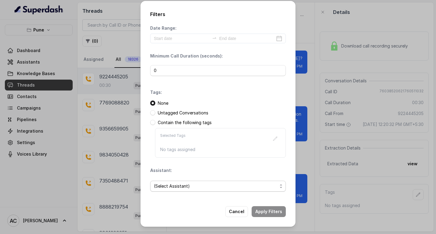
click at [164, 184] on span "(Select Assistant)" at bounding box center [215, 185] width 123 height 7
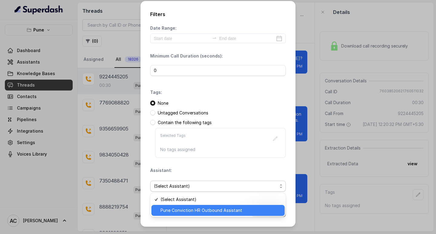
click at [179, 212] on span "Pune Conviction HR Outbound Assistant" at bounding box center [220, 210] width 120 height 7
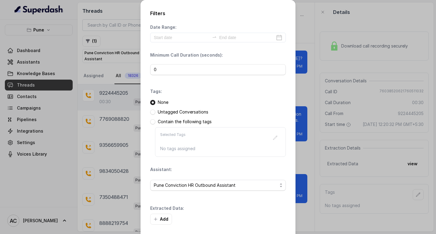
scroll to position [26, 0]
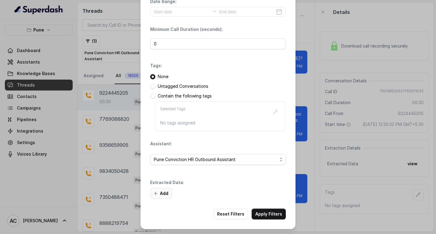
click at [163, 191] on button "Add" at bounding box center [161, 193] width 22 height 11
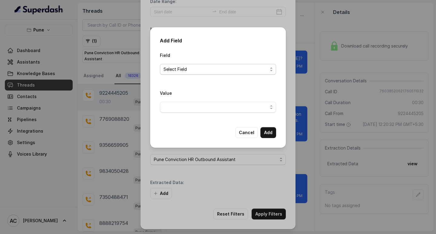
click at [174, 69] on span "Select Field" at bounding box center [215, 69] width 104 height 7
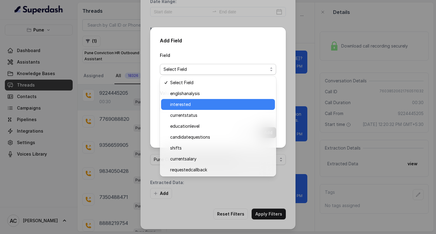
click at [183, 106] on span "interested" at bounding box center [220, 104] width 101 height 7
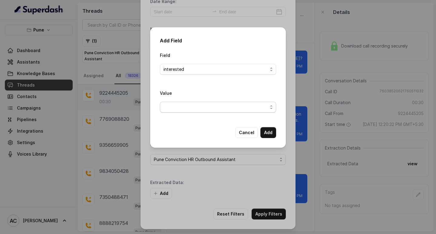
click at [178, 102] on span "button" at bounding box center [218, 107] width 116 height 11
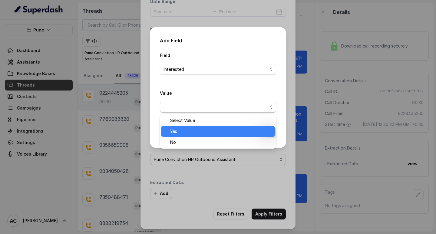
click at [172, 134] on span "Yes" at bounding box center [220, 131] width 101 height 7
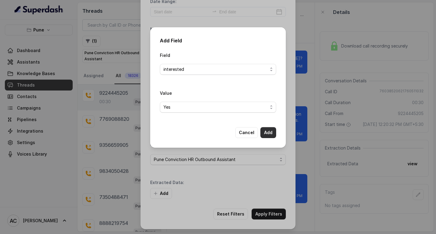
click at [268, 134] on button "Add" at bounding box center [268, 132] width 16 height 11
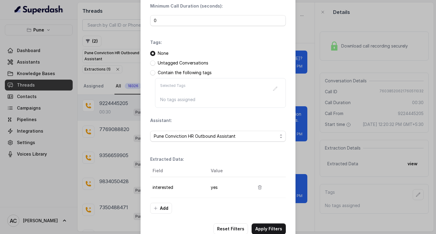
scroll to position [64, 0]
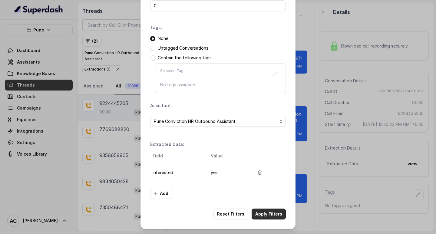
click at [265, 211] on button "Apply Filters" at bounding box center [268, 214] width 34 height 11
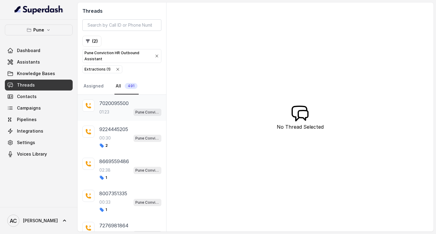
click at [114, 120] on div "7020095500 01:23 Pune Conviction HR Outbound Assistant" at bounding box center [121, 108] width 89 height 26
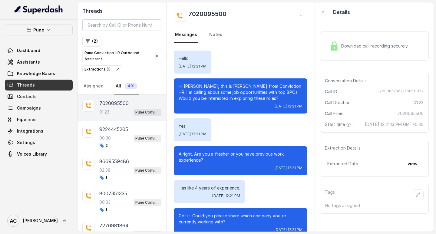
scroll to position [309, 0]
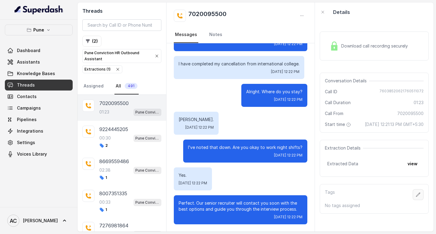
click at [416, 197] on icon "button" at bounding box center [418, 194] width 5 height 5
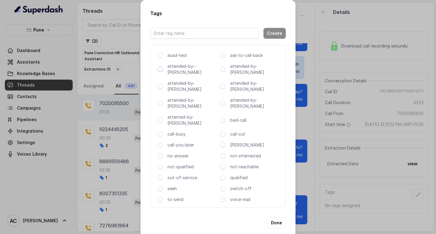
click at [160, 70] on span at bounding box center [160, 69] width 5 height 5
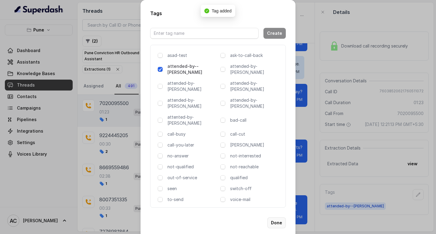
click at [275, 217] on button "Done" at bounding box center [276, 222] width 18 height 11
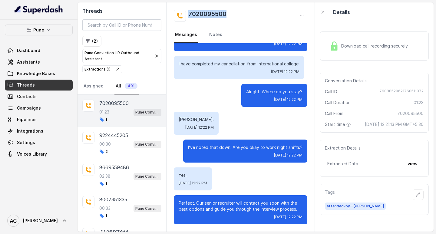
drag, startPoint x: 232, startPoint y: 15, endPoint x: 178, endPoint y: 18, distance: 53.6
click at [178, 18] on div "7020095500" at bounding box center [240, 16] width 133 height 12
copy h2 "7020095500"
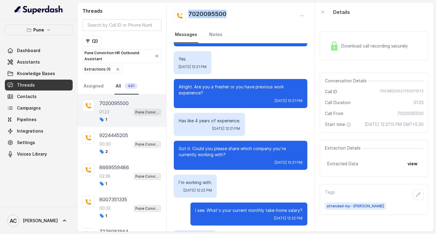
scroll to position [0, 0]
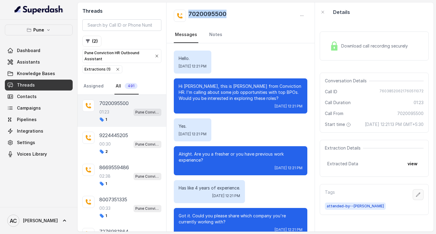
click at [416, 197] on icon "button" at bounding box center [418, 194] width 5 height 5
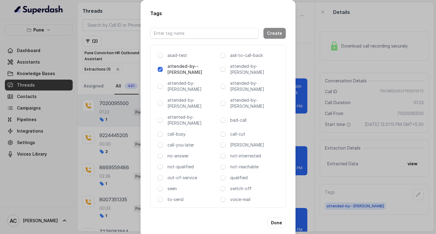
click at [163, 153] on div "no-answer" at bounding box center [188, 156] width 60 height 6
click at [159, 153] on span at bounding box center [160, 155] width 5 height 5
click at [280, 217] on button "Done" at bounding box center [276, 222] width 18 height 11
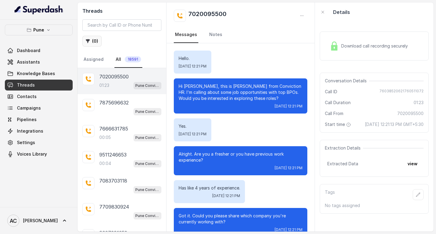
click at [95, 41] on button "( 0 )" at bounding box center [91, 41] width 19 height 11
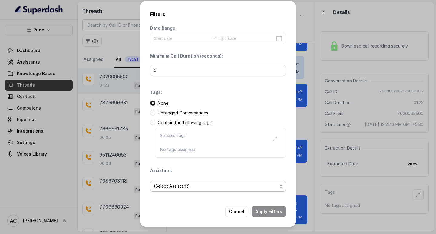
click at [167, 184] on span "(Select Assistant)" at bounding box center [215, 185] width 123 height 7
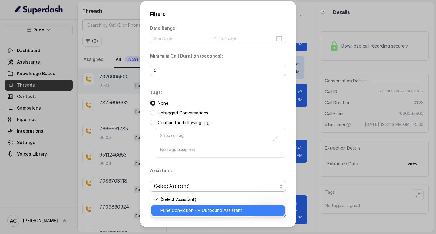
click at [180, 211] on span "Pune Conviction HR Outbound Assistant" at bounding box center [220, 210] width 120 height 7
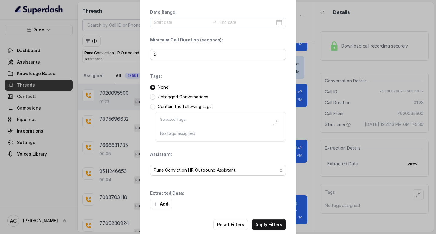
scroll to position [26, 0]
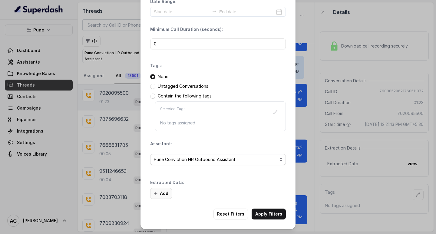
click at [162, 192] on button "Add" at bounding box center [161, 193] width 22 height 11
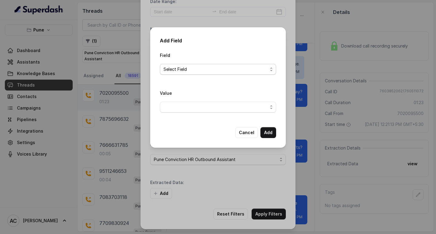
click at [191, 66] on span "Select Field" at bounding box center [215, 69] width 104 height 7
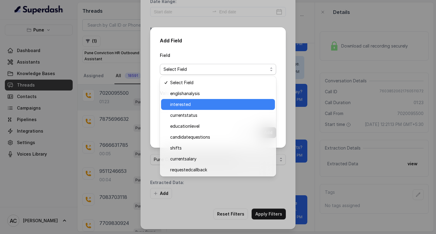
click at [193, 105] on span "interested" at bounding box center [220, 104] width 101 height 7
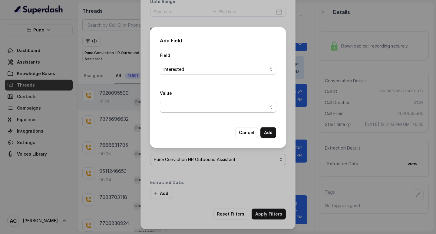
click at [179, 107] on span "button" at bounding box center [218, 107] width 116 height 11
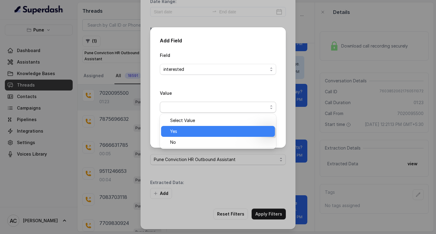
click at [183, 132] on span "Yes" at bounding box center [220, 131] width 101 height 7
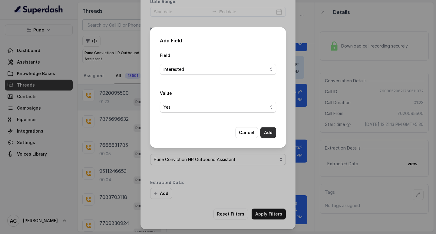
click at [269, 133] on button "Add" at bounding box center [268, 132] width 16 height 11
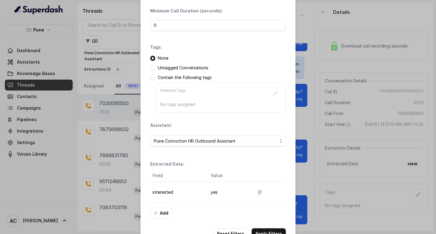
scroll to position [64, 0]
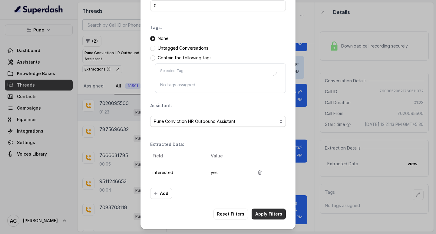
click at [258, 213] on button "Apply Filters" at bounding box center [268, 214] width 34 height 11
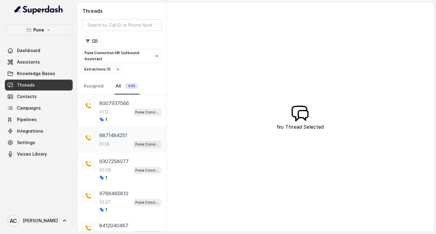
click at [111, 136] on p "8871484251" at bounding box center [113, 135] width 28 height 7
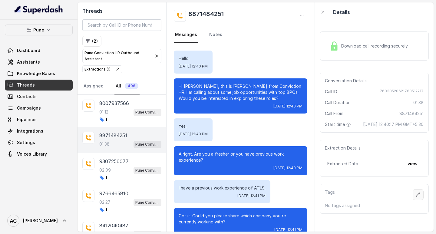
click at [416, 196] on icon "button" at bounding box center [418, 194] width 4 height 4
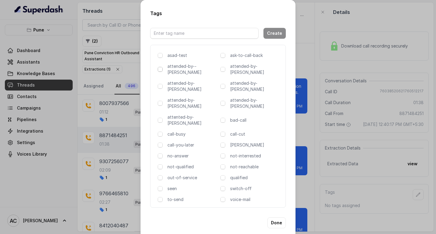
click at [160, 70] on span at bounding box center [160, 69] width 5 height 5
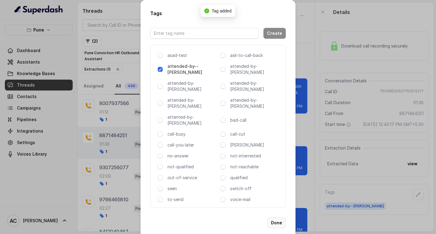
click at [274, 217] on button "Done" at bounding box center [276, 222] width 18 height 11
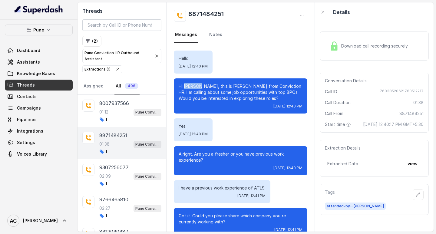
drag, startPoint x: 200, startPoint y: 86, endPoint x: 185, endPoint y: 86, distance: 14.8
click at [185, 86] on p "Hi Devyani, this is Monica from Conviction HR. I'm calling about some job oppor…" at bounding box center [241, 92] width 124 height 18
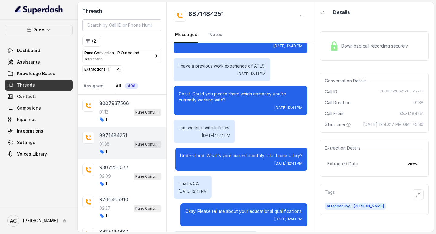
scroll to position [165, 0]
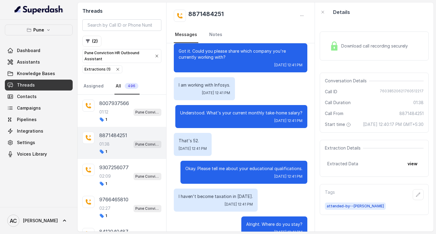
copy p "Devyani"
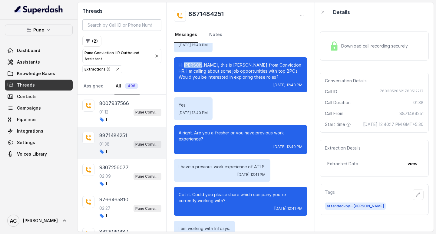
scroll to position [0, 0]
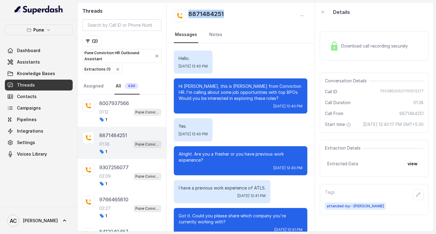
drag, startPoint x: 231, startPoint y: 14, endPoint x: 189, endPoint y: 16, distance: 41.2
click at [189, 16] on div "8871484251" at bounding box center [240, 16] width 133 height 12
copy h2 "8871484251"
click at [416, 197] on icon "button" at bounding box center [418, 194] width 5 height 5
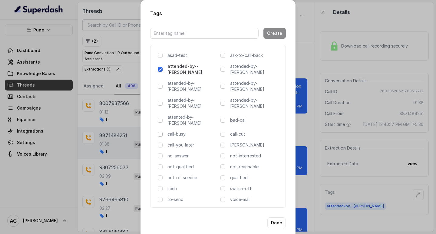
click at [162, 132] on span at bounding box center [160, 134] width 5 height 5
click at [276, 217] on button "Done" at bounding box center [276, 222] width 18 height 11
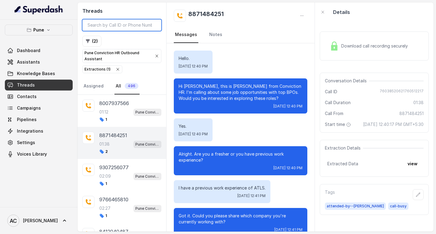
click at [111, 21] on input "search" at bounding box center [121, 25] width 79 height 12
paste input "7020095500"
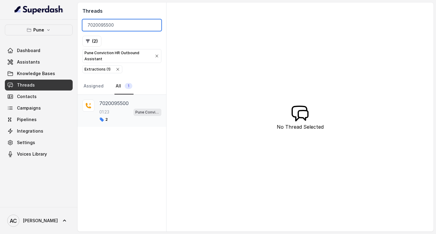
type input "7020095500"
click at [112, 110] on div "01:23 Pune Conviction HR Outbound Assistant" at bounding box center [130, 112] width 62 height 8
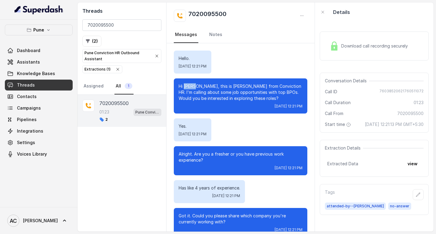
drag, startPoint x: 196, startPoint y: 86, endPoint x: 184, endPoint y: 86, distance: 11.5
click at [184, 86] on p "Hi Abhay, this is Monica from Conviction HR. I'm calling about some job opportu…" at bounding box center [241, 92] width 124 height 18
copy p "Abhay"
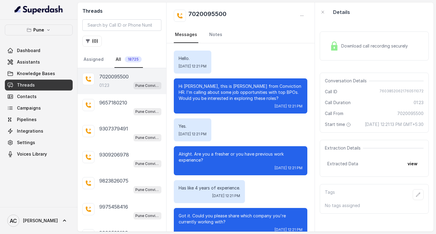
scroll to position [309, 0]
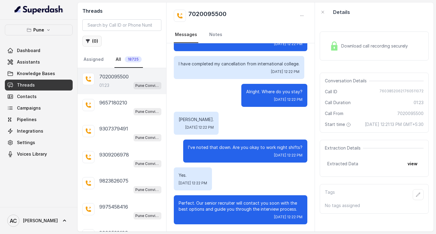
click at [94, 41] on button "( 0 )" at bounding box center [91, 41] width 19 height 11
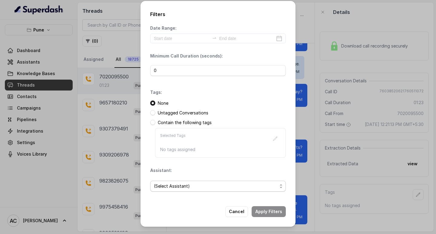
click at [169, 186] on span "(Select Assistant)" at bounding box center [215, 185] width 123 height 7
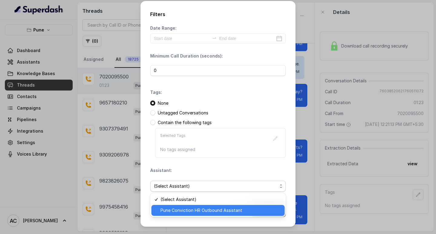
click at [180, 208] on span "Pune Conviction HR Outbound Assistant" at bounding box center [220, 210] width 120 height 7
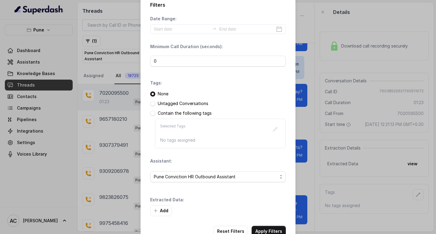
scroll to position [26, 0]
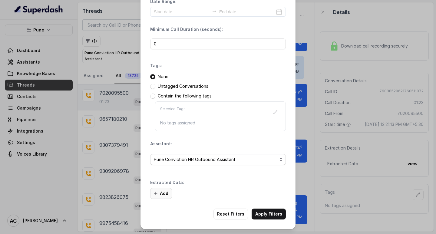
click at [164, 192] on button "Add" at bounding box center [161, 193] width 22 height 11
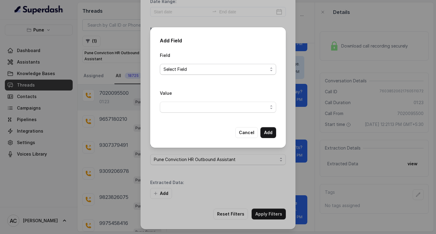
click at [185, 66] on span "Select Field" at bounding box center [215, 69] width 104 height 7
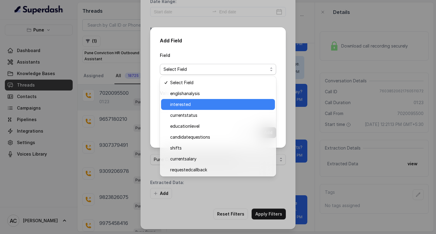
click at [189, 103] on span "interested" at bounding box center [220, 104] width 101 height 7
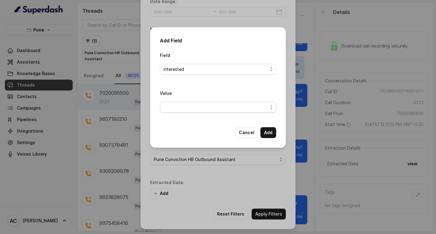
click at [186, 105] on span "button" at bounding box center [218, 107] width 116 height 11
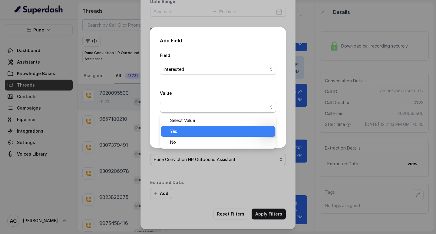
click at [184, 127] on div "Yes" at bounding box center [218, 131] width 114 height 11
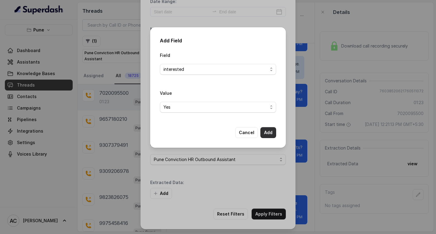
click at [270, 132] on button "Add" at bounding box center [268, 132] width 16 height 11
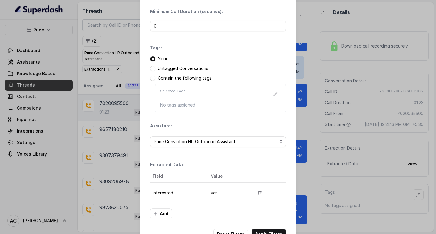
scroll to position [64, 0]
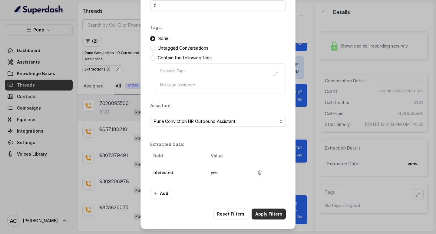
click at [262, 214] on button "Apply Filters" at bounding box center [268, 214] width 34 height 11
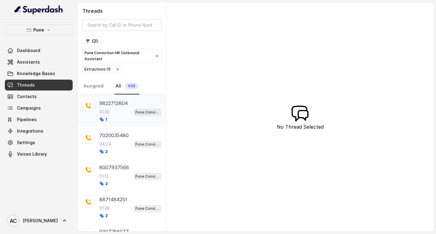
click at [121, 107] on p "9822712804" at bounding box center [113, 103] width 28 height 7
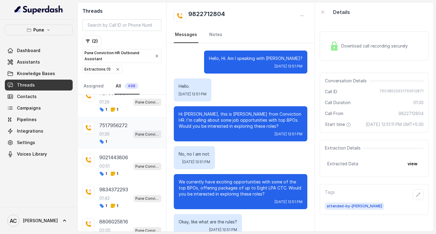
scroll to position [390, 0]
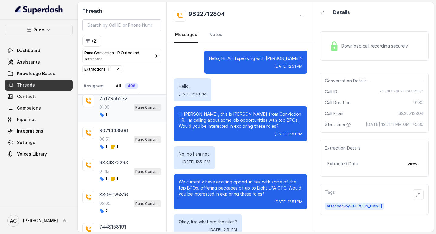
click at [114, 104] on div "01:30 Pune Conviction HR Outbound Assistant" at bounding box center [130, 107] width 62 height 8
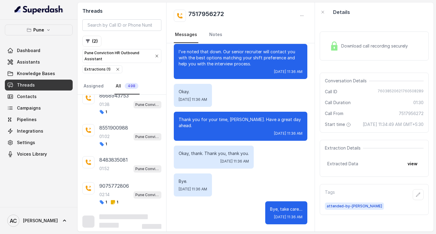
scroll to position [1165, 0]
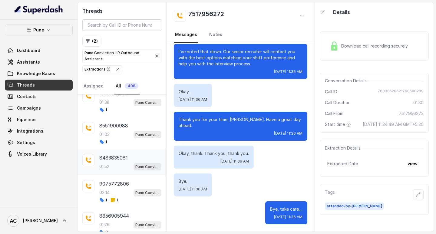
click at [127, 158] on p "8483835081" at bounding box center [113, 157] width 28 height 7
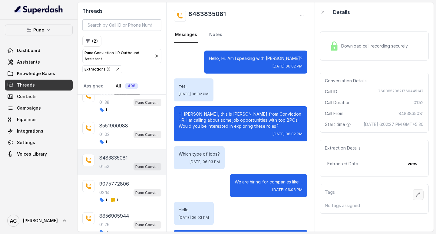
click at [416, 197] on icon "button" at bounding box center [418, 194] width 5 height 5
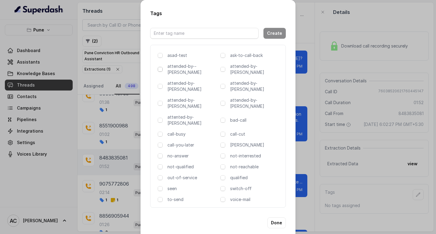
click at [160, 70] on span at bounding box center [160, 69] width 5 height 5
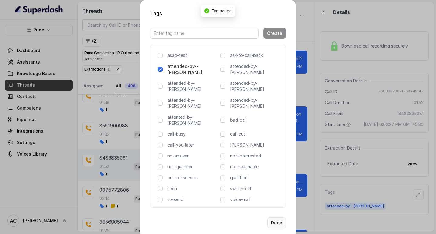
click at [274, 217] on button "Done" at bounding box center [276, 222] width 18 height 11
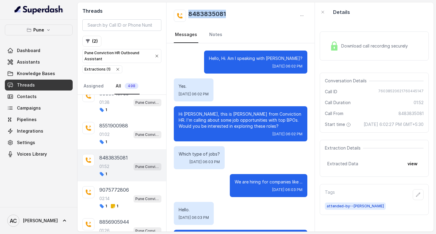
drag, startPoint x: 230, startPoint y: 13, endPoint x: 186, endPoint y: 16, distance: 43.7
click at [186, 16] on div "8483835081" at bounding box center [240, 16] width 133 height 12
copy h2 "8483835081"
drag, startPoint x: 194, startPoint y: 113, endPoint x: 183, endPoint y: 114, distance: 10.9
click at [183, 114] on p "Hi Sohil, this is Monica from Conviction HR. I'm calling about some job opportu…" at bounding box center [241, 120] width 124 height 18
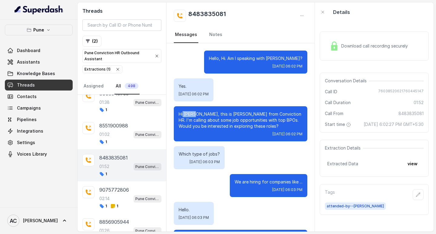
copy p "Sohil"
click at [210, 9] on div "8483835081 Messages Notes" at bounding box center [240, 22] width 148 height 41
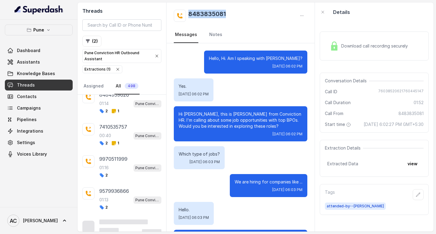
scroll to position [1491, 0]
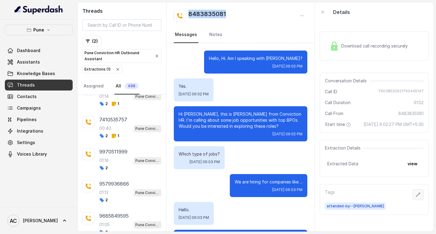
click at [416, 197] on icon "button" at bounding box center [418, 194] width 5 height 5
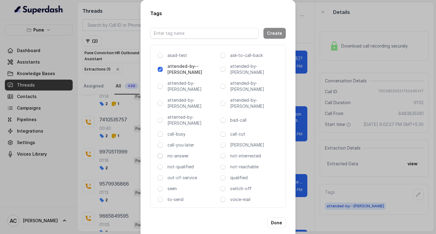
click at [160, 153] on span at bounding box center [160, 155] width 5 height 5
click at [273, 217] on button "Done" at bounding box center [276, 222] width 18 height 11
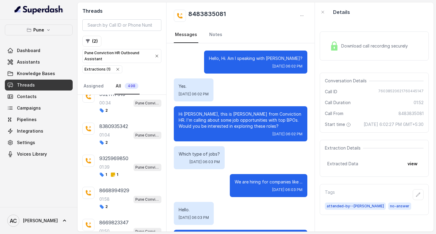
scroll to position [916, 0]
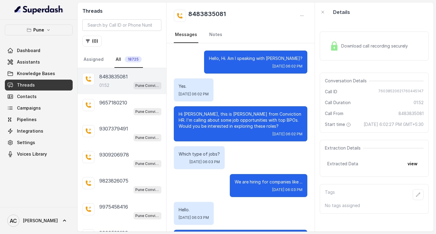
scroll to position [652, 0]
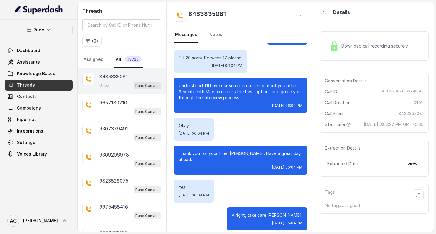
click at [109, 74] on p "8483835081" at bounding box center [113, 76] width 28 height 7
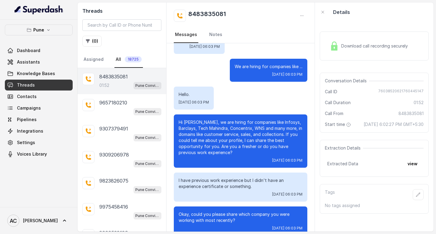
scroll to position [121, 0]
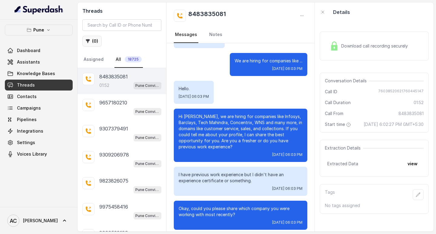
click at [94, 41] on button "( 0 )" at bounding box center [91, 41] width 19 height 11
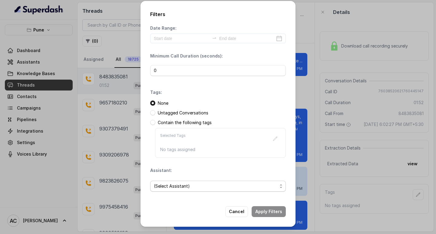
click at [172, 184] on span "(Select Assistant)" at bounding box center [215, 185] width 123 height 7
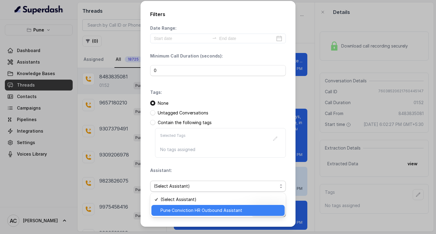
drag, startPoint x: 179, startPoint y: 212, endPoint x: 184, endPoint y: 202, distance: 10.8
click at [179, 212] on span "Pune Conviction HR Outbound Assistant" at bounding box center [220, 210] width 120 height 7
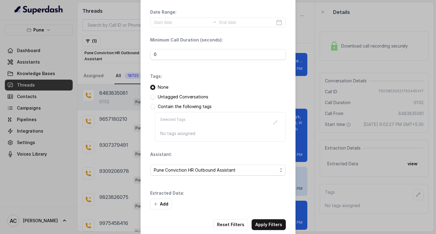
scroll to position [26, 0]
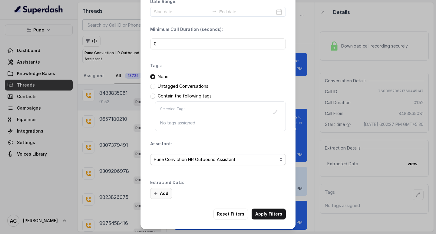
click at [162, 193] on button "Add" at bounding box center [161, 193] width 22 height 11
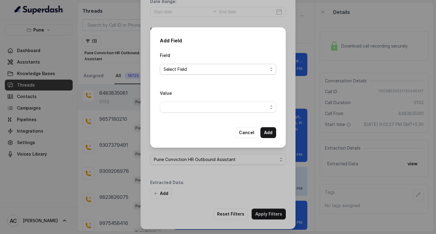
click at [176, 67] on span "Select Field" at bounding box center [215, 69] width 104 height 7
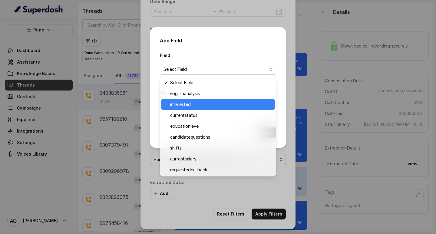
click at [184, 103] on span "interested" at bounding box center [220, 104] width 101 height 7
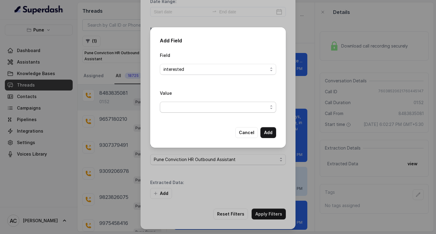
click at [176, 107] on span "button" at bounding box center [218, 107] width 116 height 11
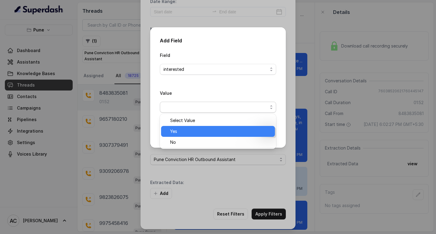
click at [175, 133] on span "Yes" at bounding box center [220, 131] width 101 height 7
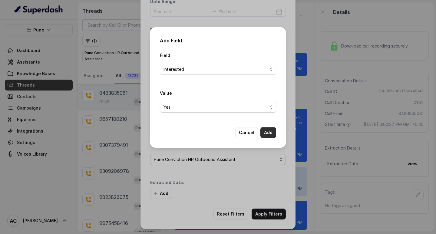
click at [269, 132] on button "Add" at bounding box center [268, 132] width 16 height 11
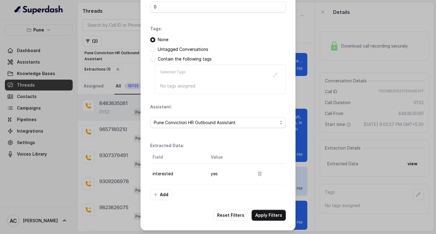
scroll to position [64, 0]
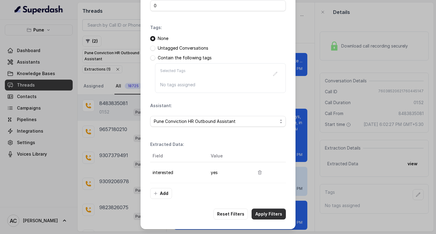
click at [263, 215] on button "Apply Filters" at bounding box center [268, 214] width 34 height 11
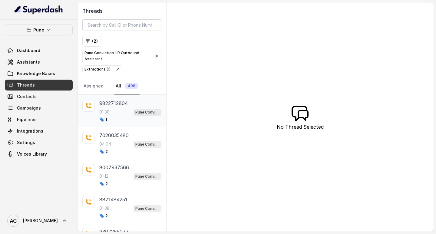
click at [115, 104] on p "9822712804" at bounding box center [113, 103] width 28 height 7
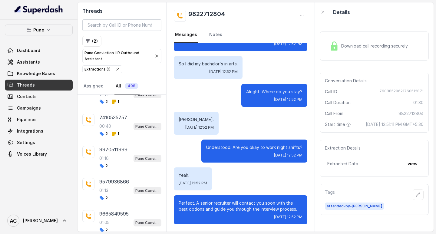
scroll to position [1491, 0]
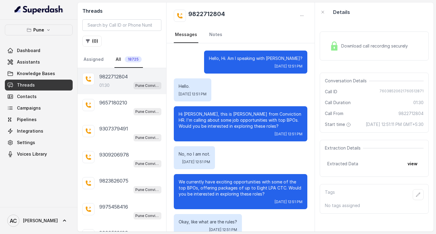
scroll to position [349, 0]
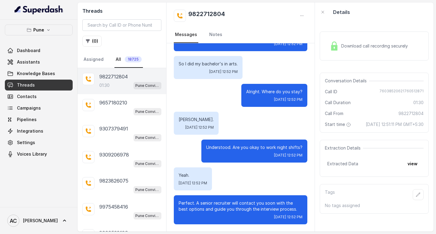
click at [115, 83] on div "01:30 Pune Conviction HR Outbound Assistant" at bounding box center [130, 85] width 62 height 8
